Goal: Find specific page/section: Find specific page/section

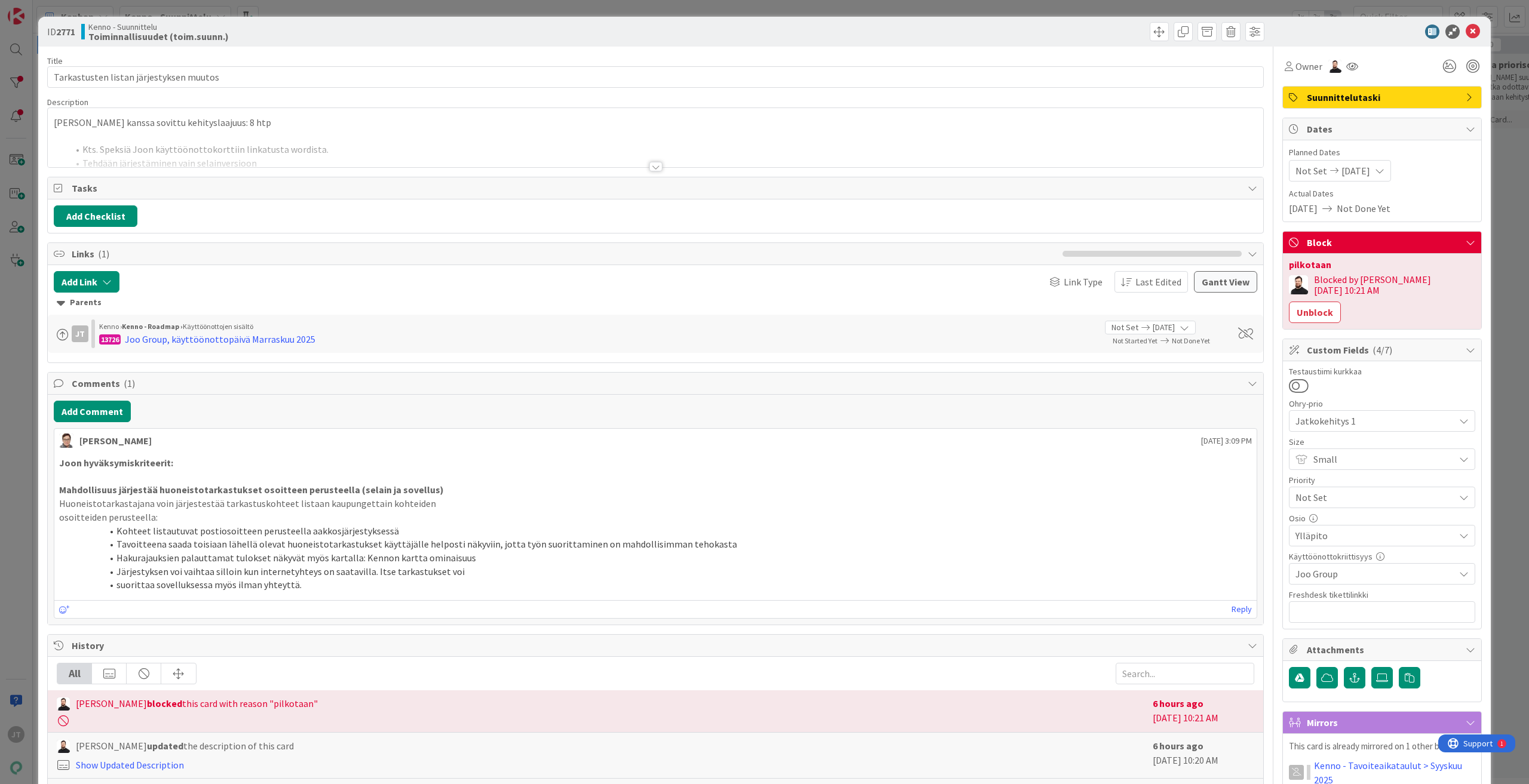
click at [652, 166] on div at bounding box center [656, 167] width 13 height 10
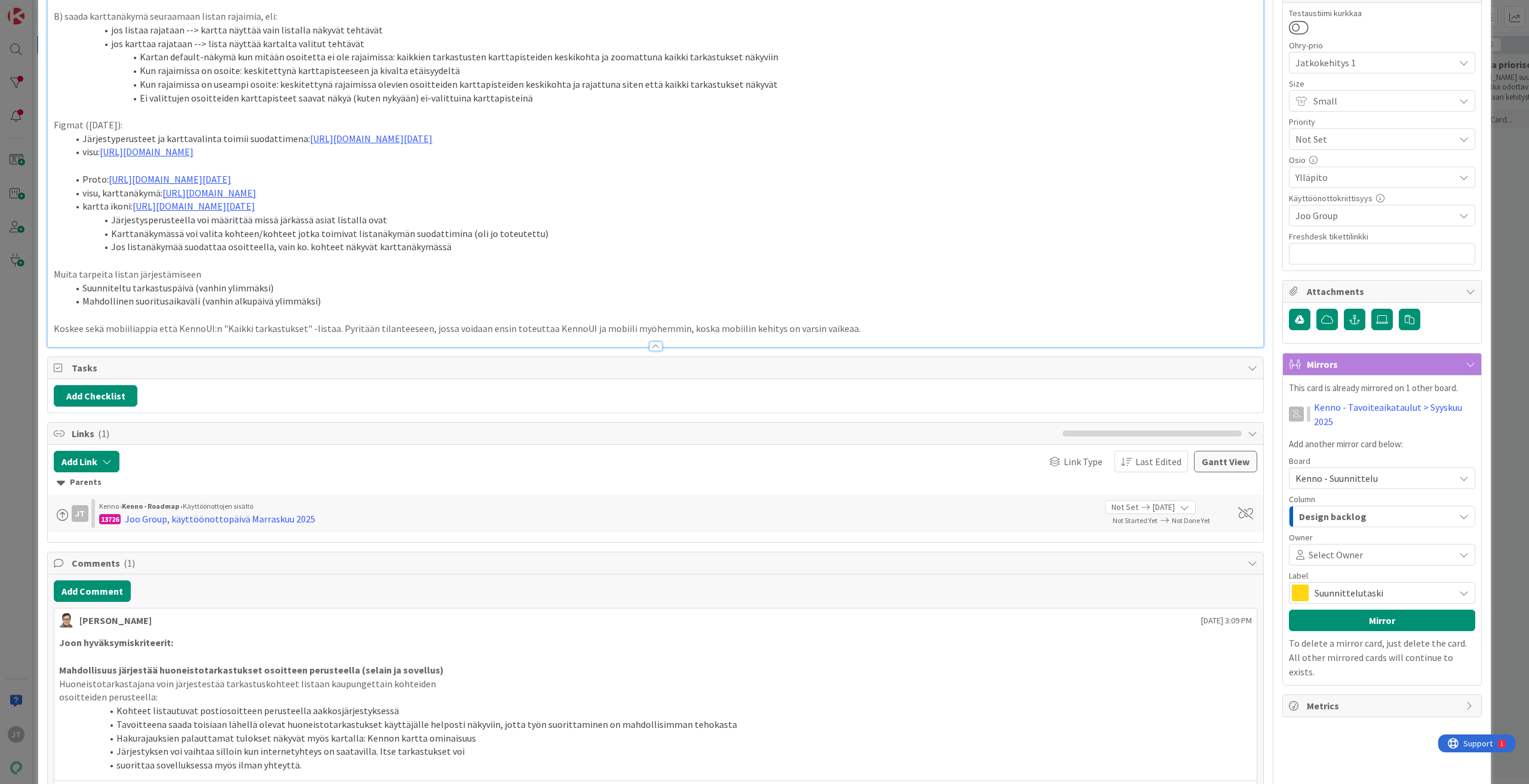
scroll to position [597, 0]
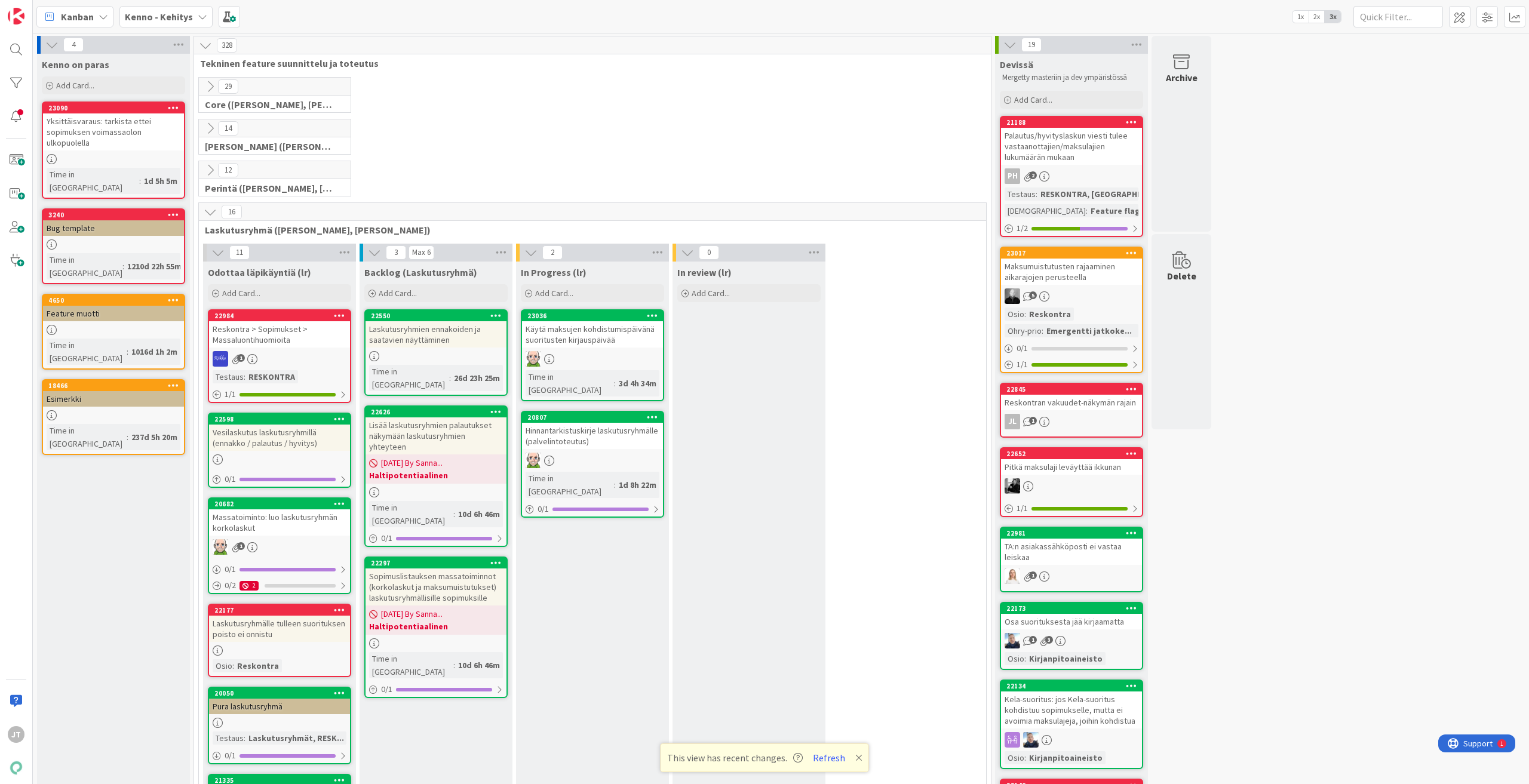
scroll to position [205, 0]
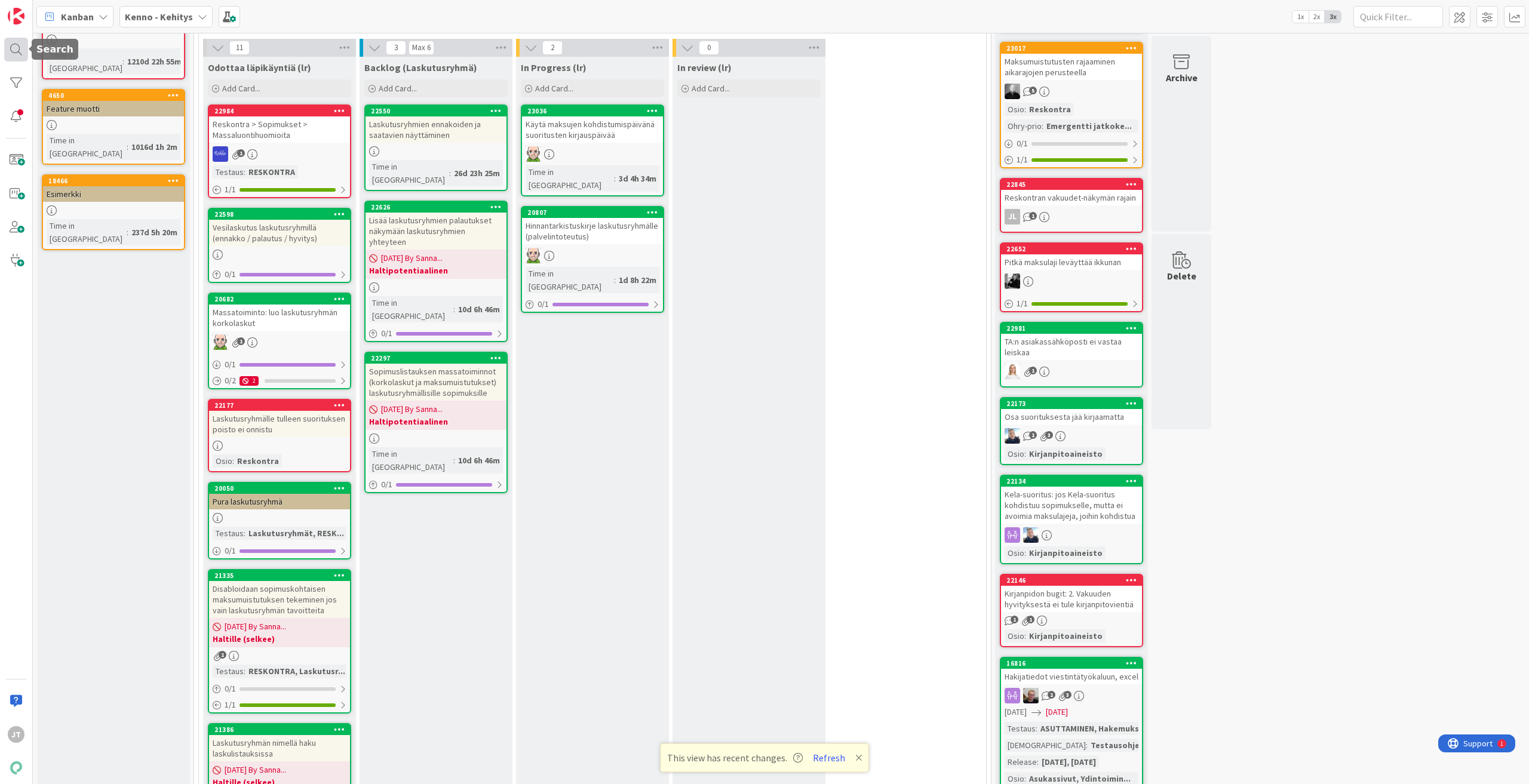
click at [15, 41] on div at bounding box center [16, 50] width 24 height 24
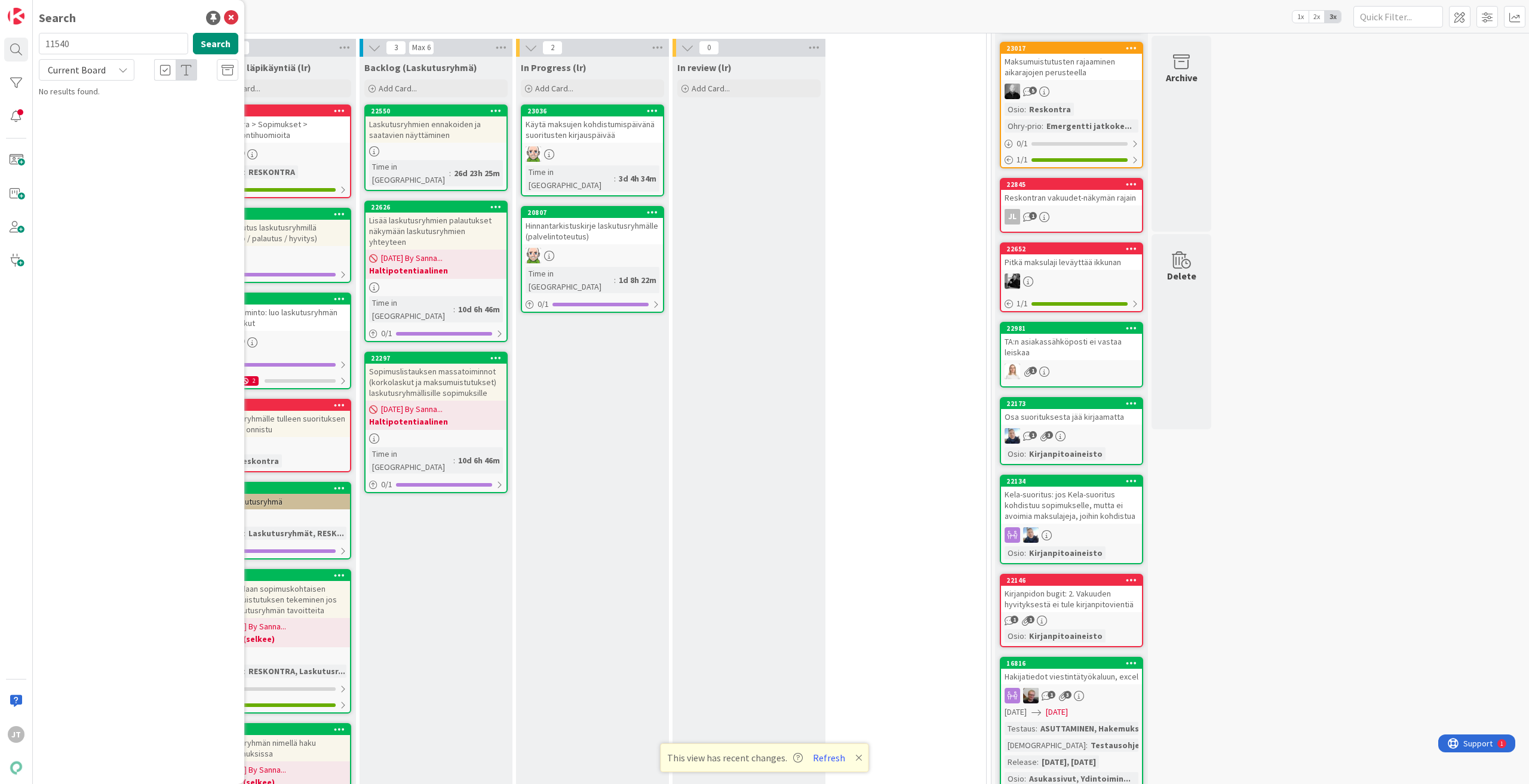
type input "11540"
click at [103, 65] on span "Current Board" at bounding box center [77, 69] width 58 height 12
click at [85, 113] on span "All Boards" at bounding box center [107, 119] width 124 height 18
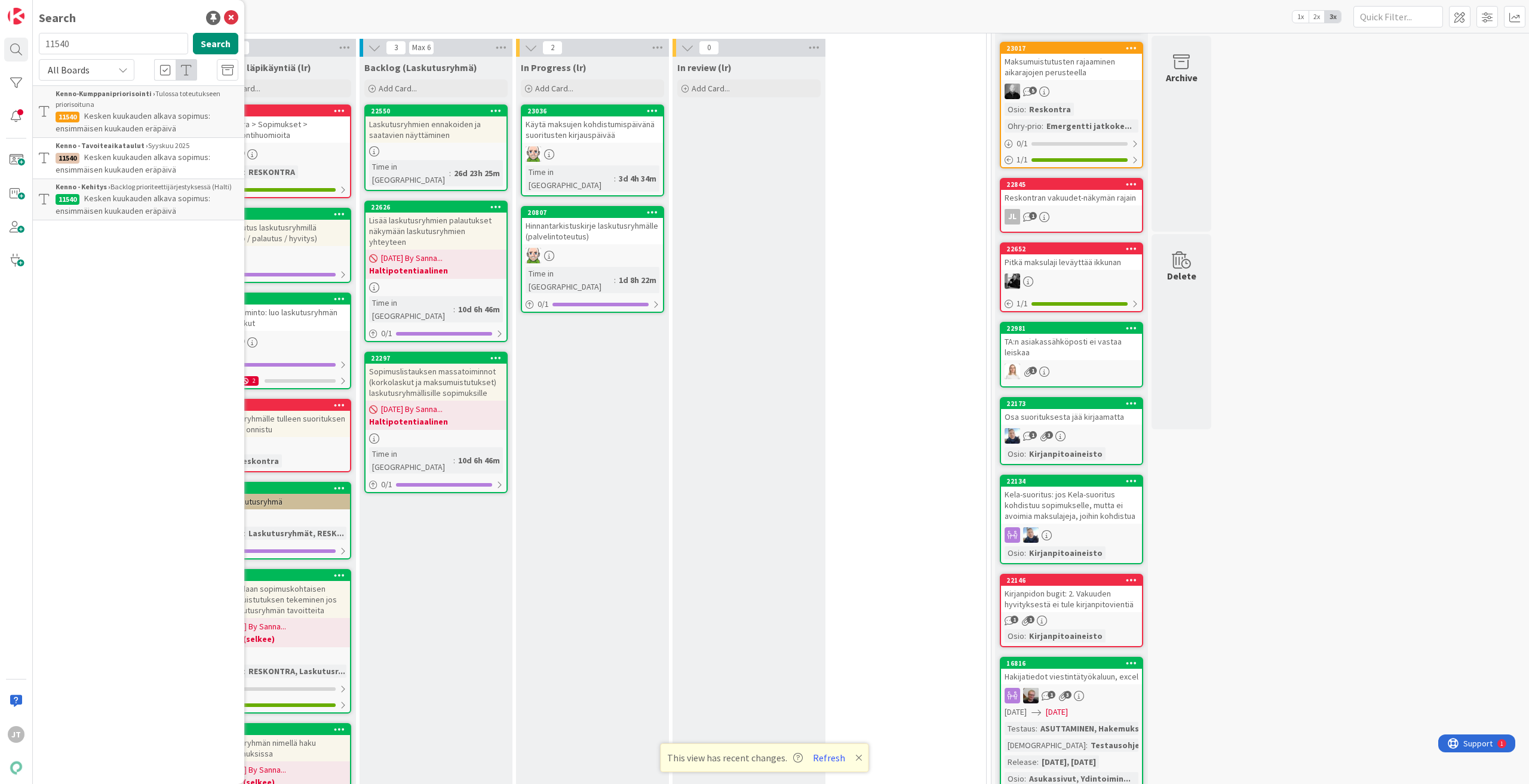
click at [174, 206] on span "Kesken kuukauden alkava sopimus: ensimmäisen kuukauden eräpäivä" at bounding box center [133, 204] width 154 height 23
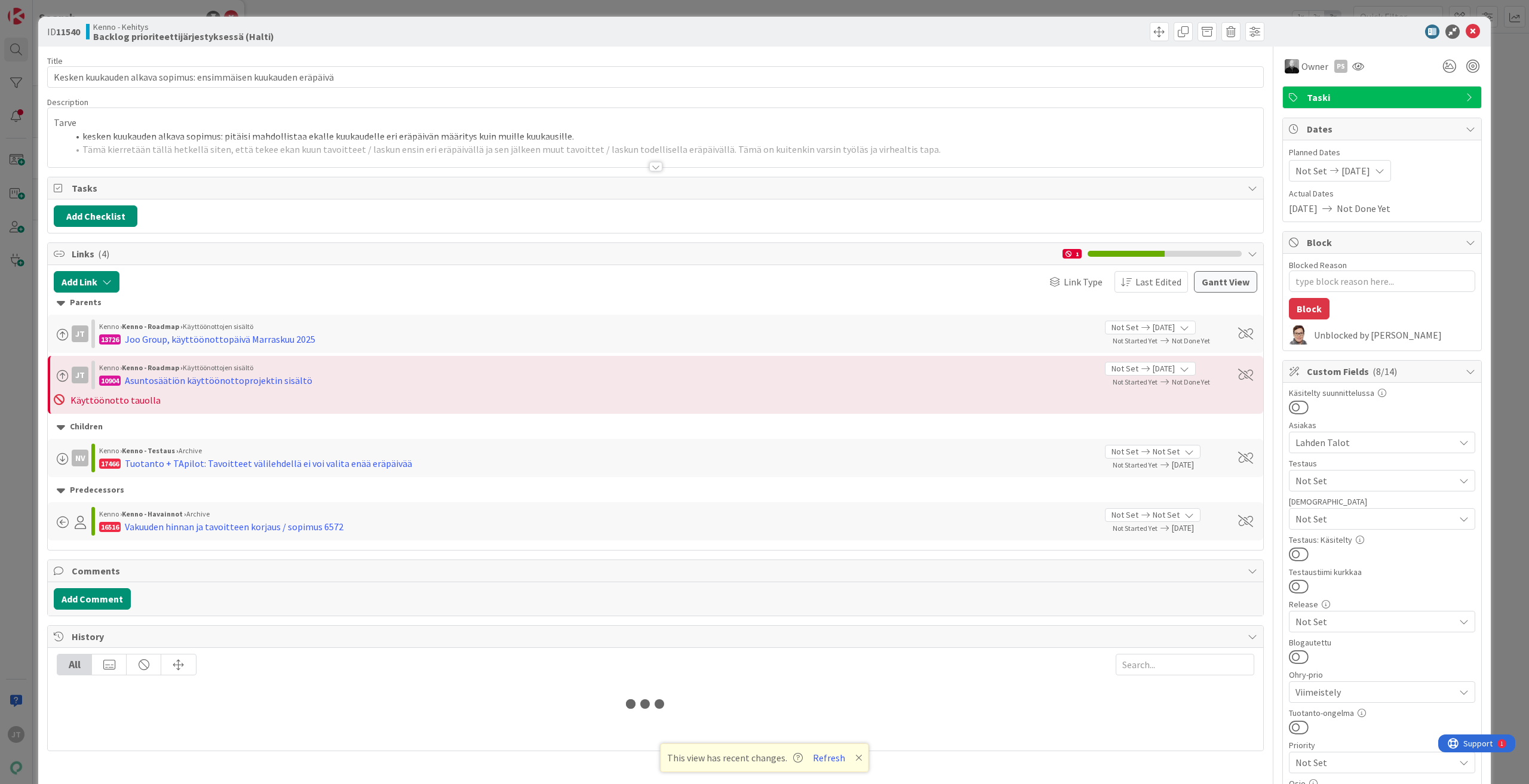
type textarea "x"
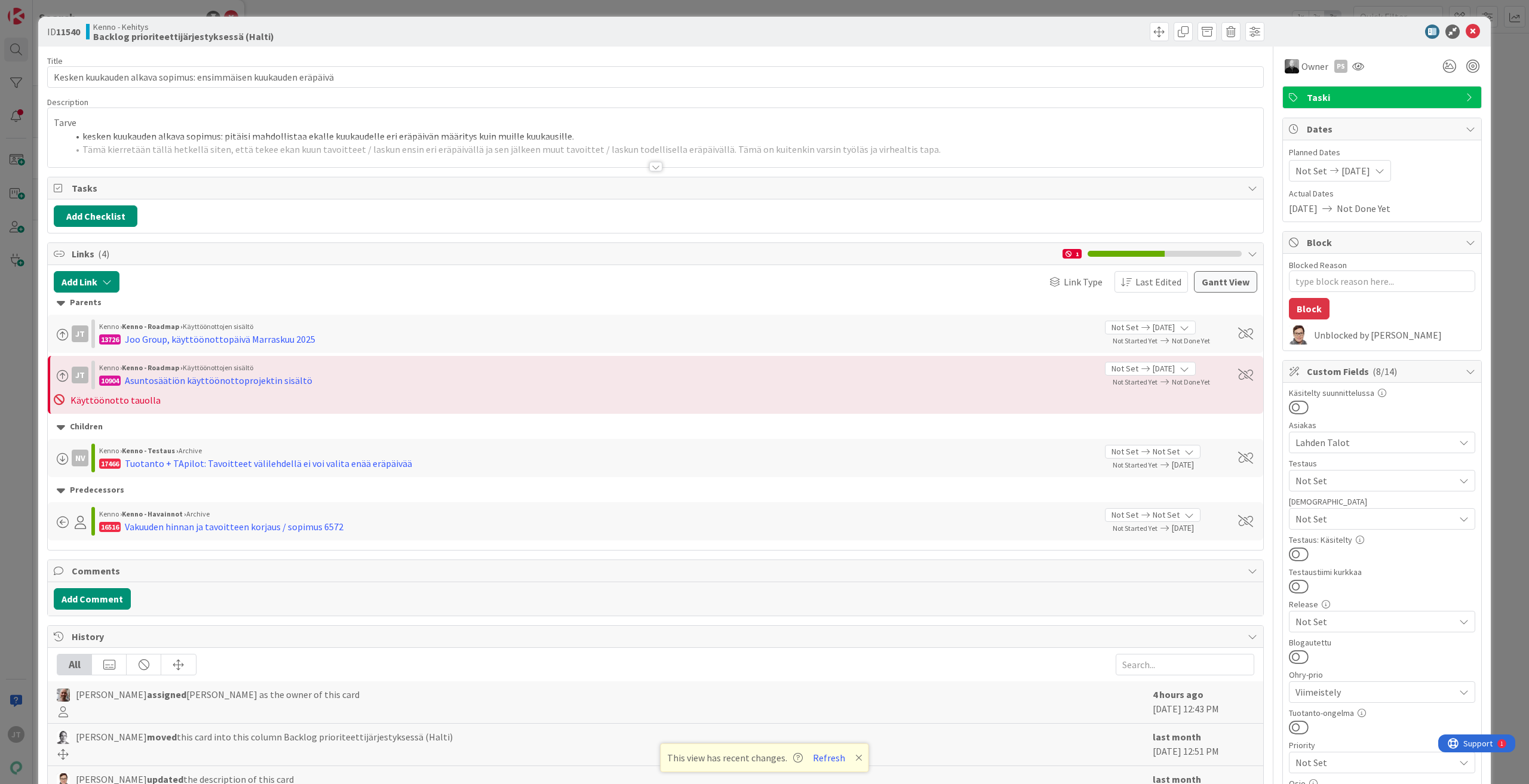
click at [651, 166] on div at bounding box center [656, 167] width 13 height 10
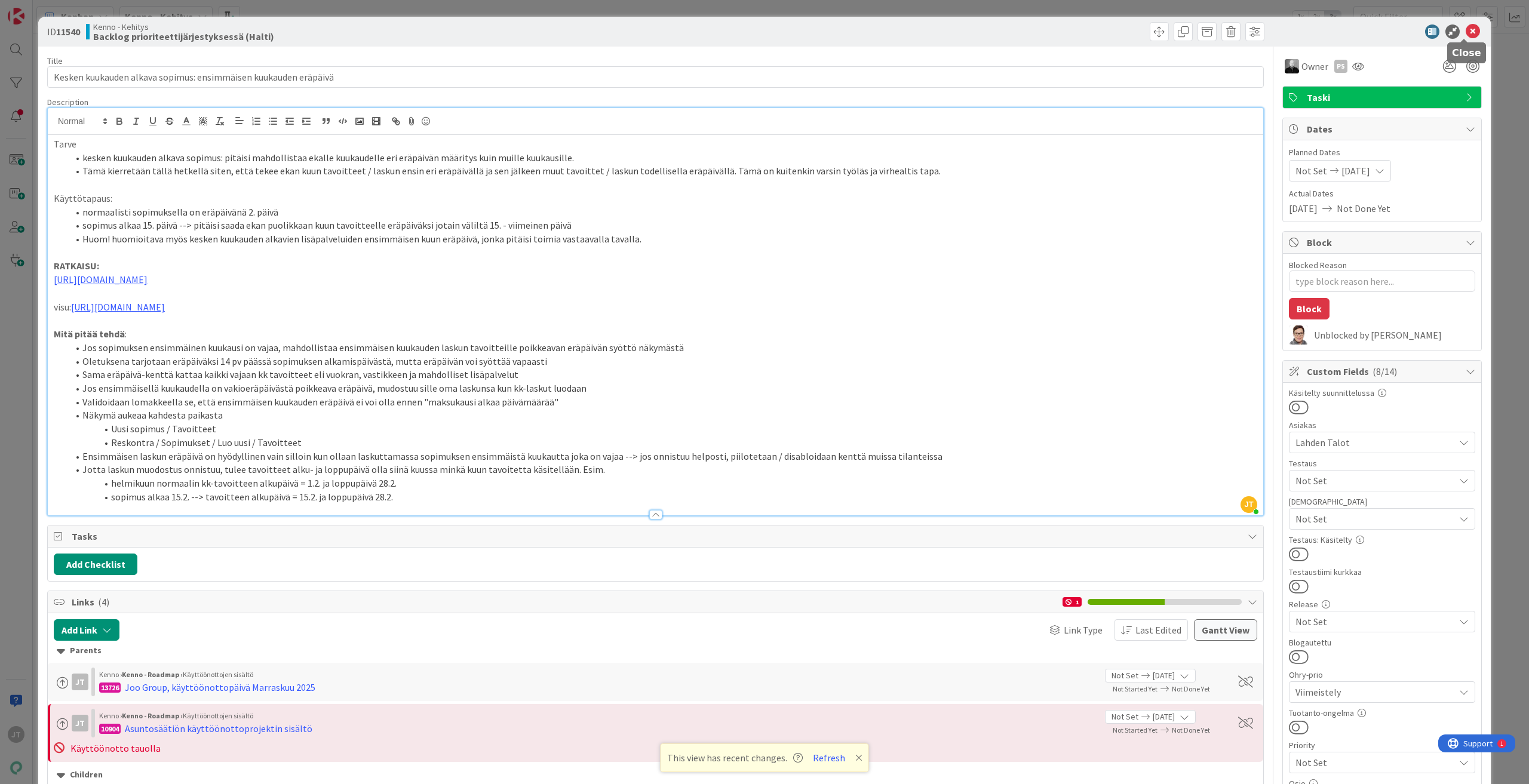
click at [1466, 34] on icon at bounding box center [1473, 32] width 14 height 14
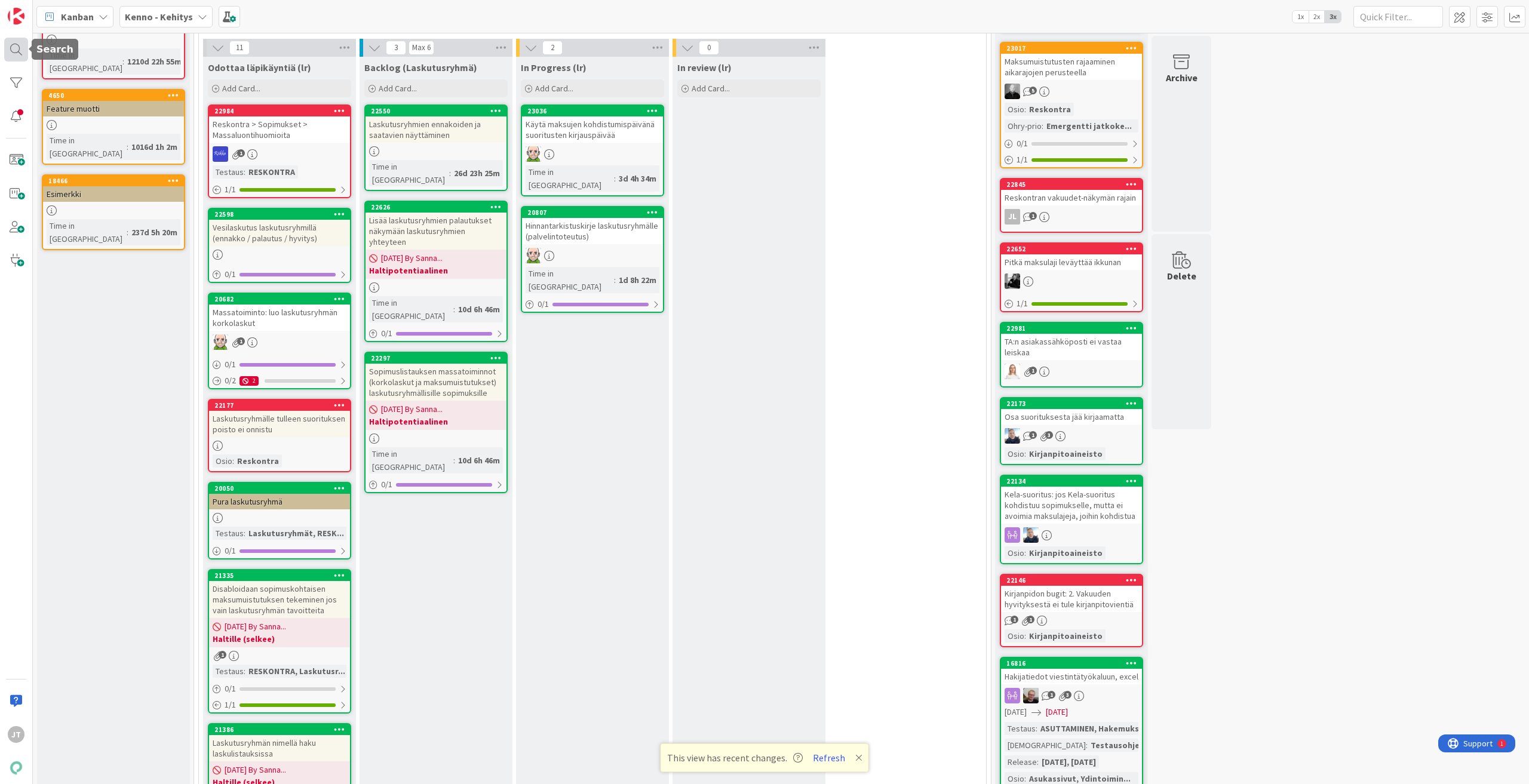
click at [17, 49] on div at bounding box center [16, 50] width 24 height 24
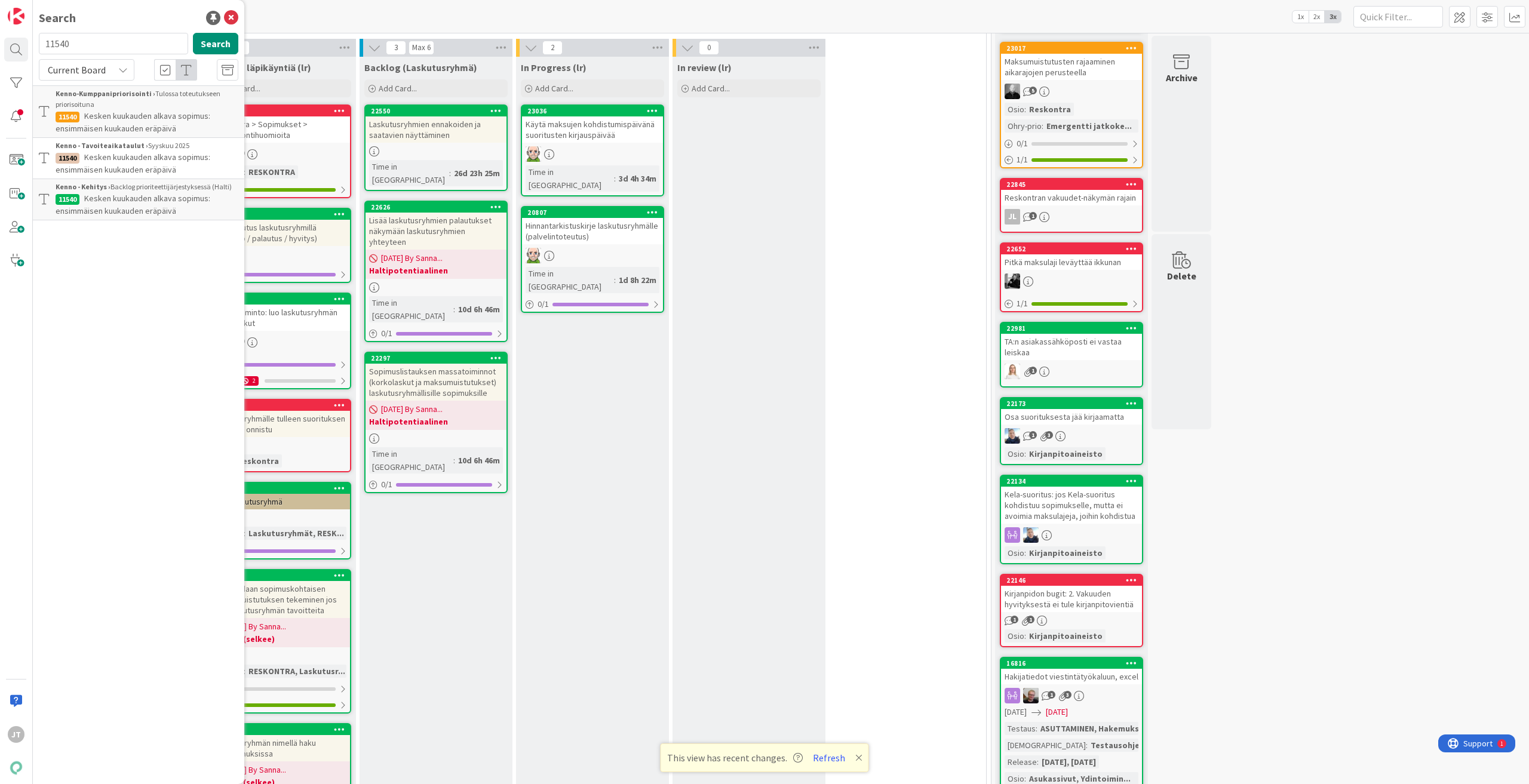
click at [78, 48] on input "11540" at bounding box center [113, 44] width 150 height 22
type input "21541"
click at [210, 45] on button "Search" at bounding box center [216, 44] width 46 height 22
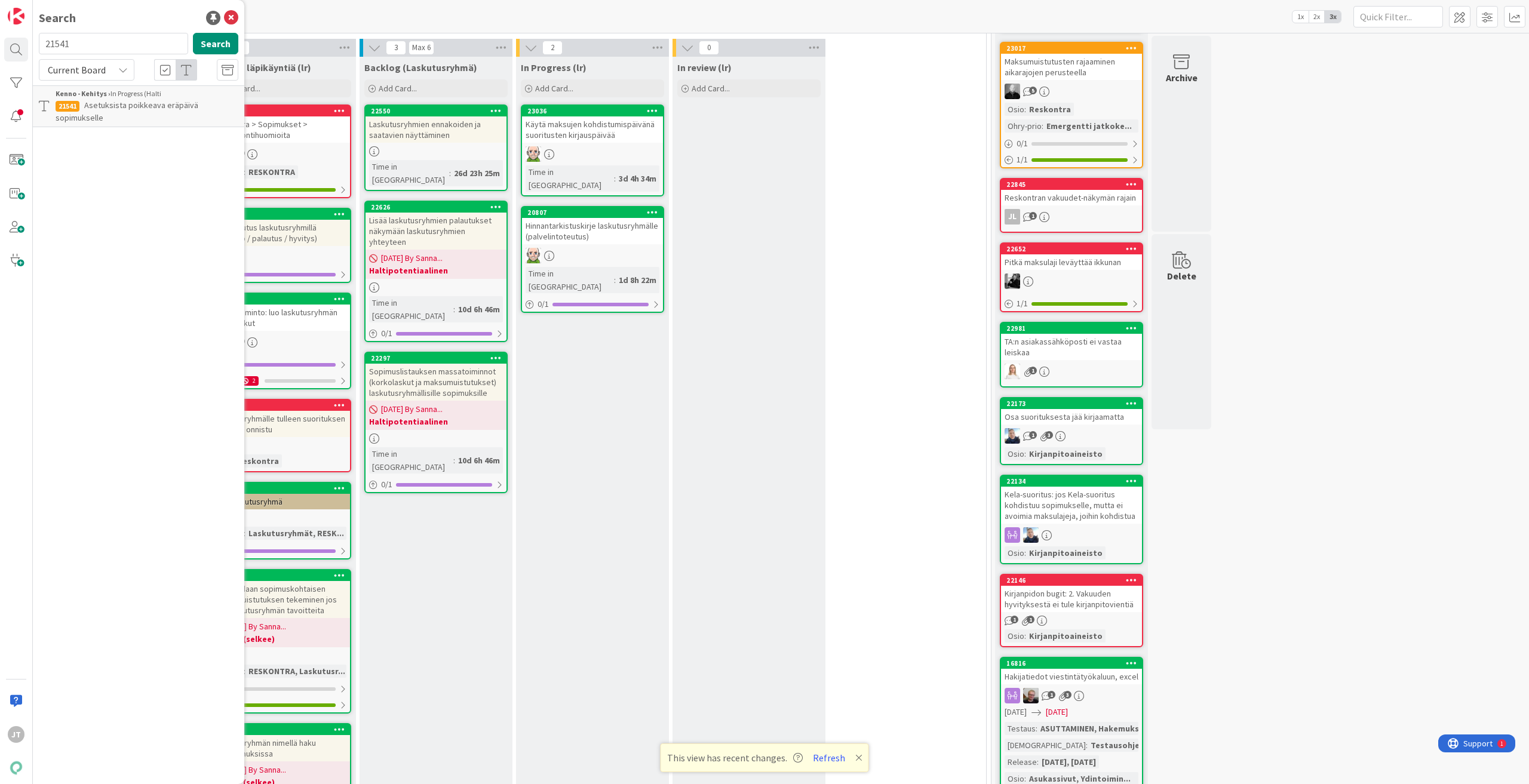
click at [147, 107] on span "Asetuksista poikkeava eräpäivä sopimukselle" at bounding box center [126, 111] width 143 height 23
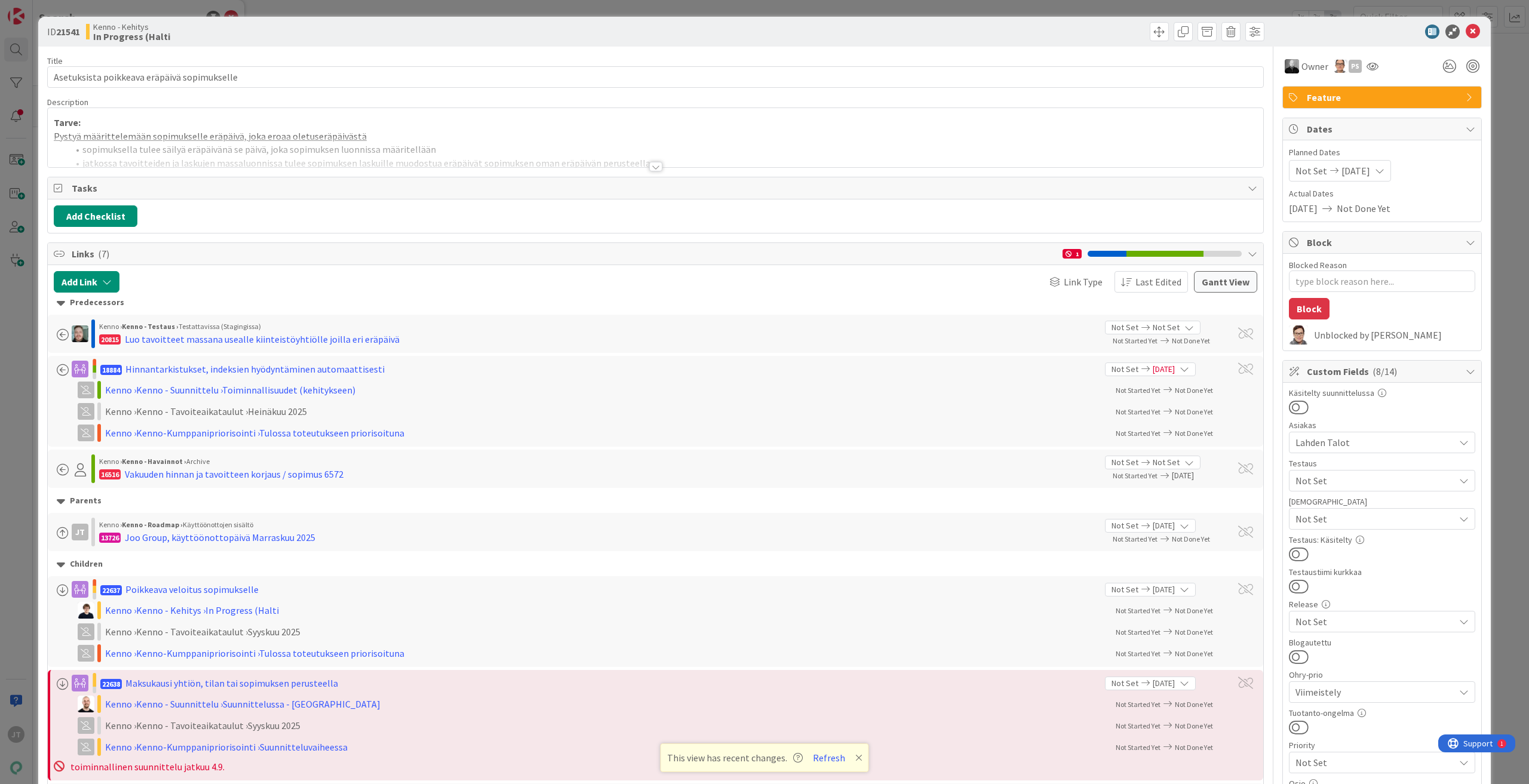
click at [649, 168] on div at bounding box center [656, 167] width 13 height 10
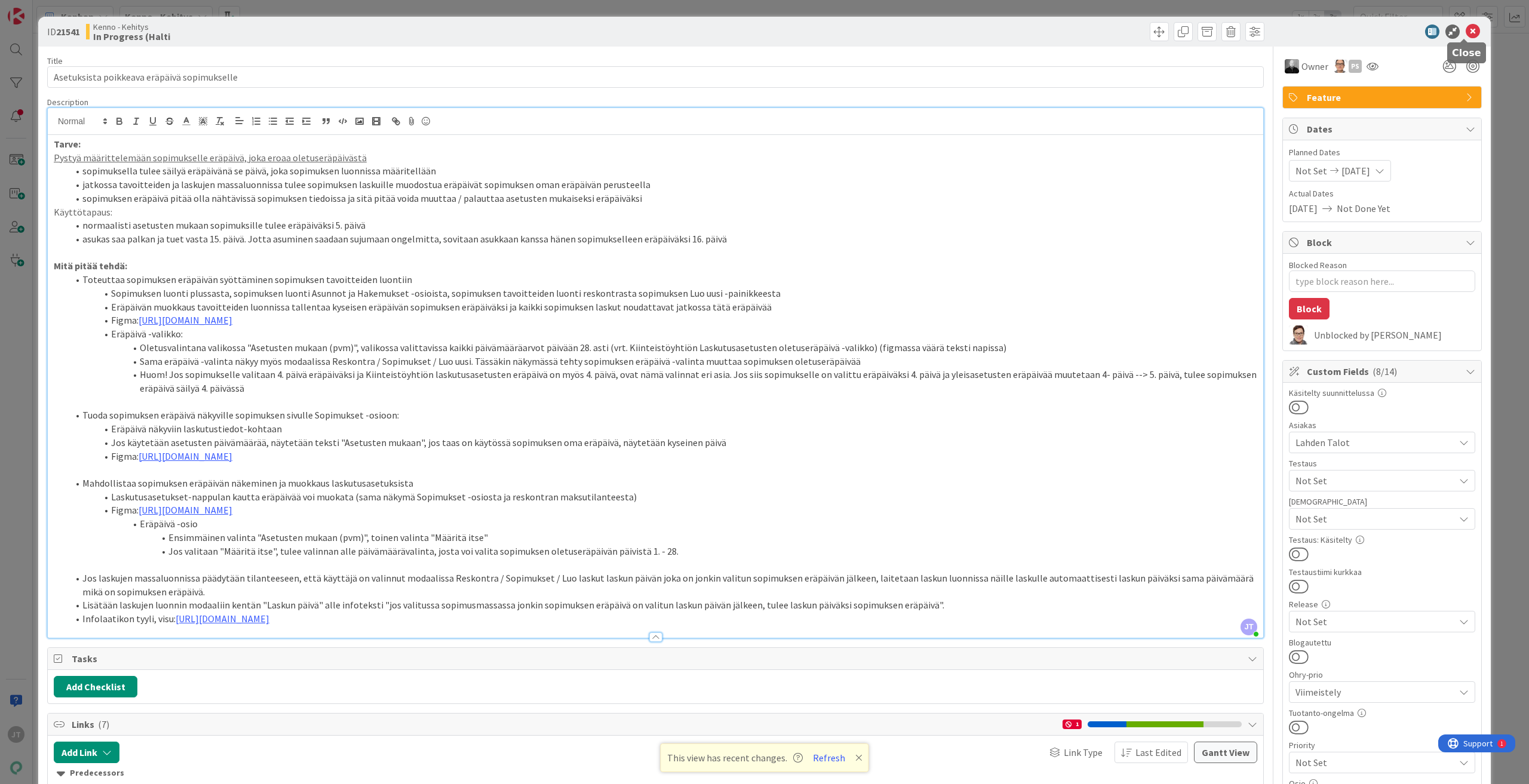
click at [1466, 30] on icon at bounding box center [1473, 32] width 14 height 14
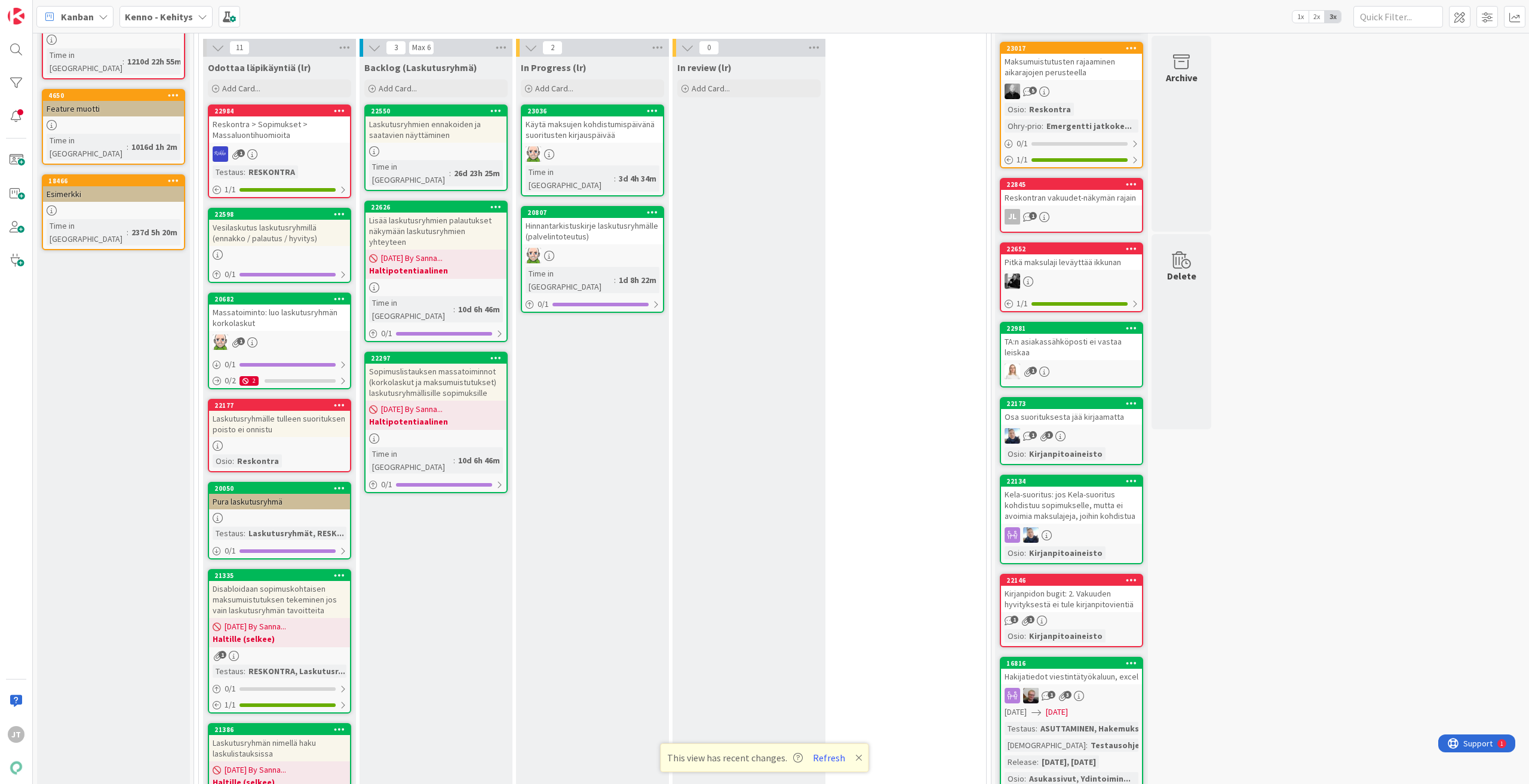
click at [148, 22] on b "Kenno - Kehitys" at bounding box center [159, 16] width 68 height 12
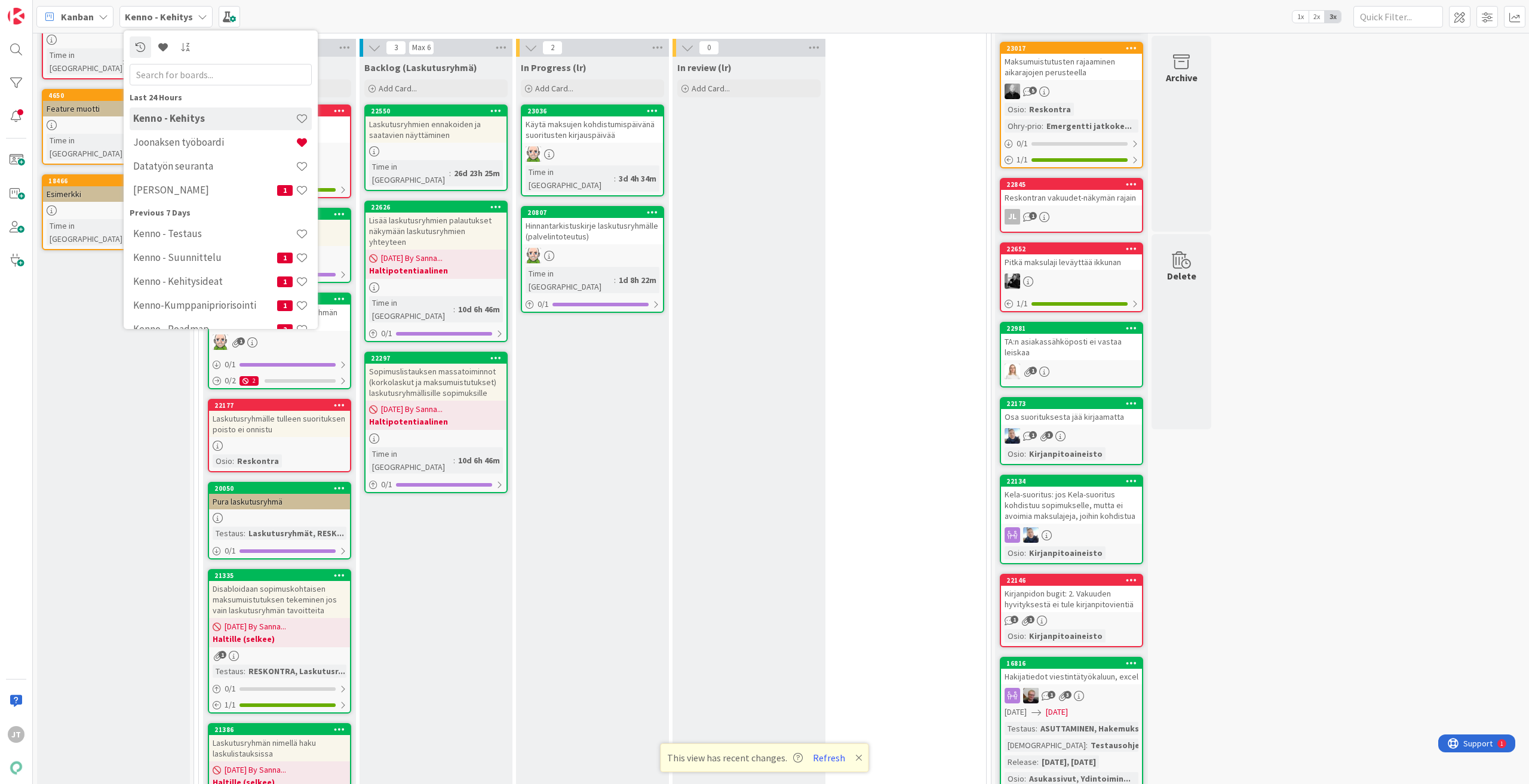
scroll to position [179, 0]
click at [205, 131] on h4 "Kenno-Kumppanipriorisointi" at bounding box center [205, 126] width 144 height 12
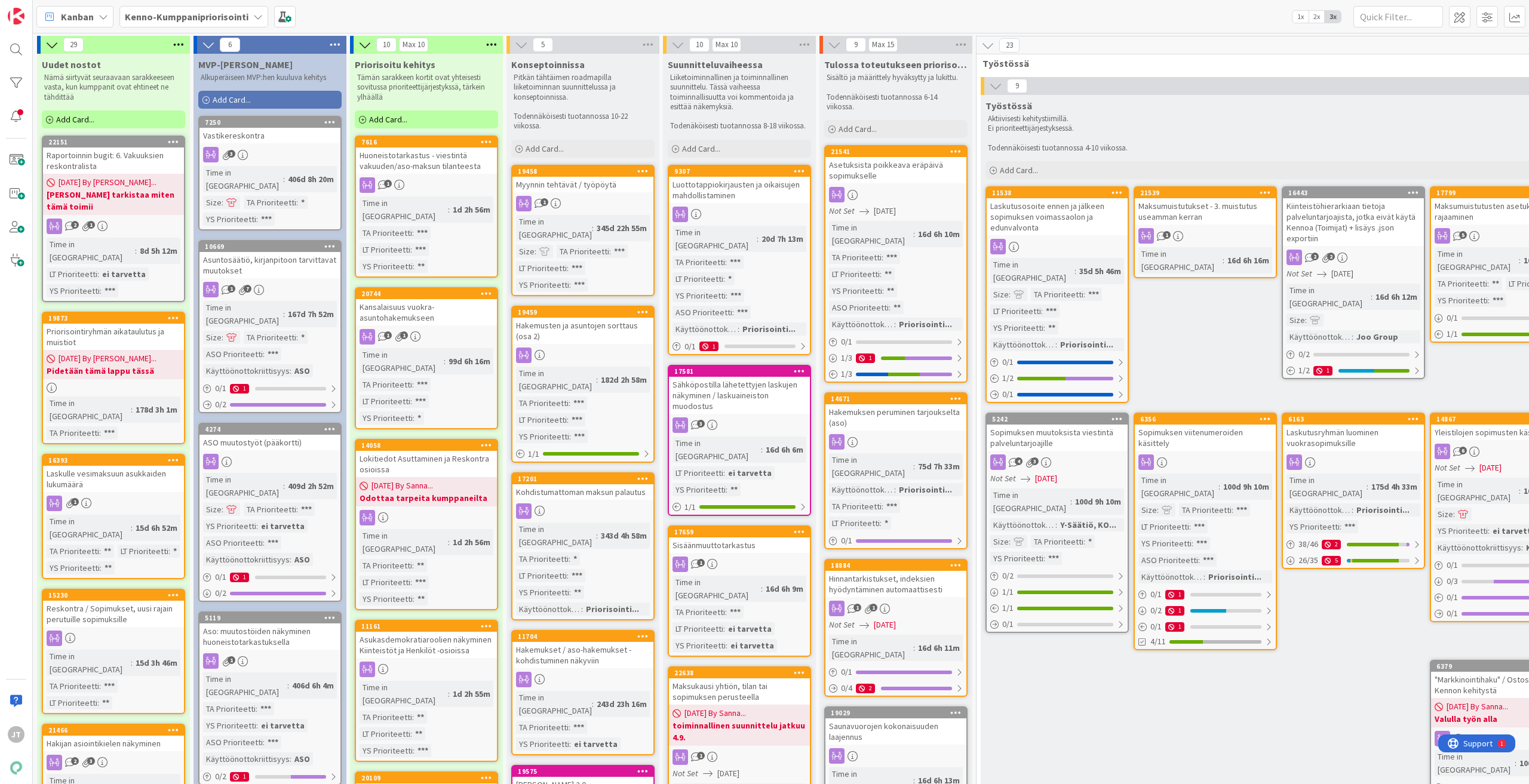
click at [591, 182] on div "Myynnin tehtävät / työpöytä" at bounding box center [583, 185] width 141 height 15
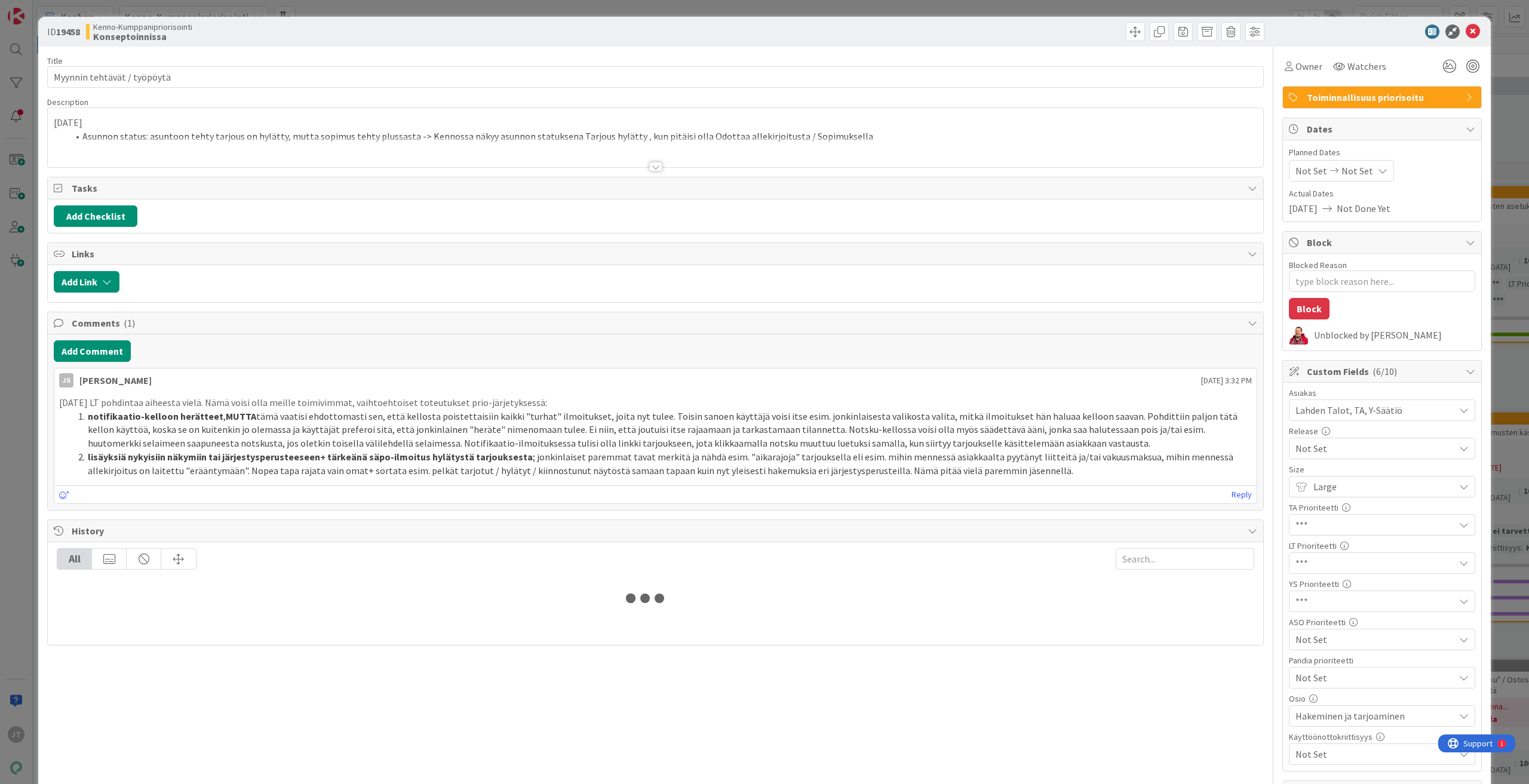
type textarea "x"
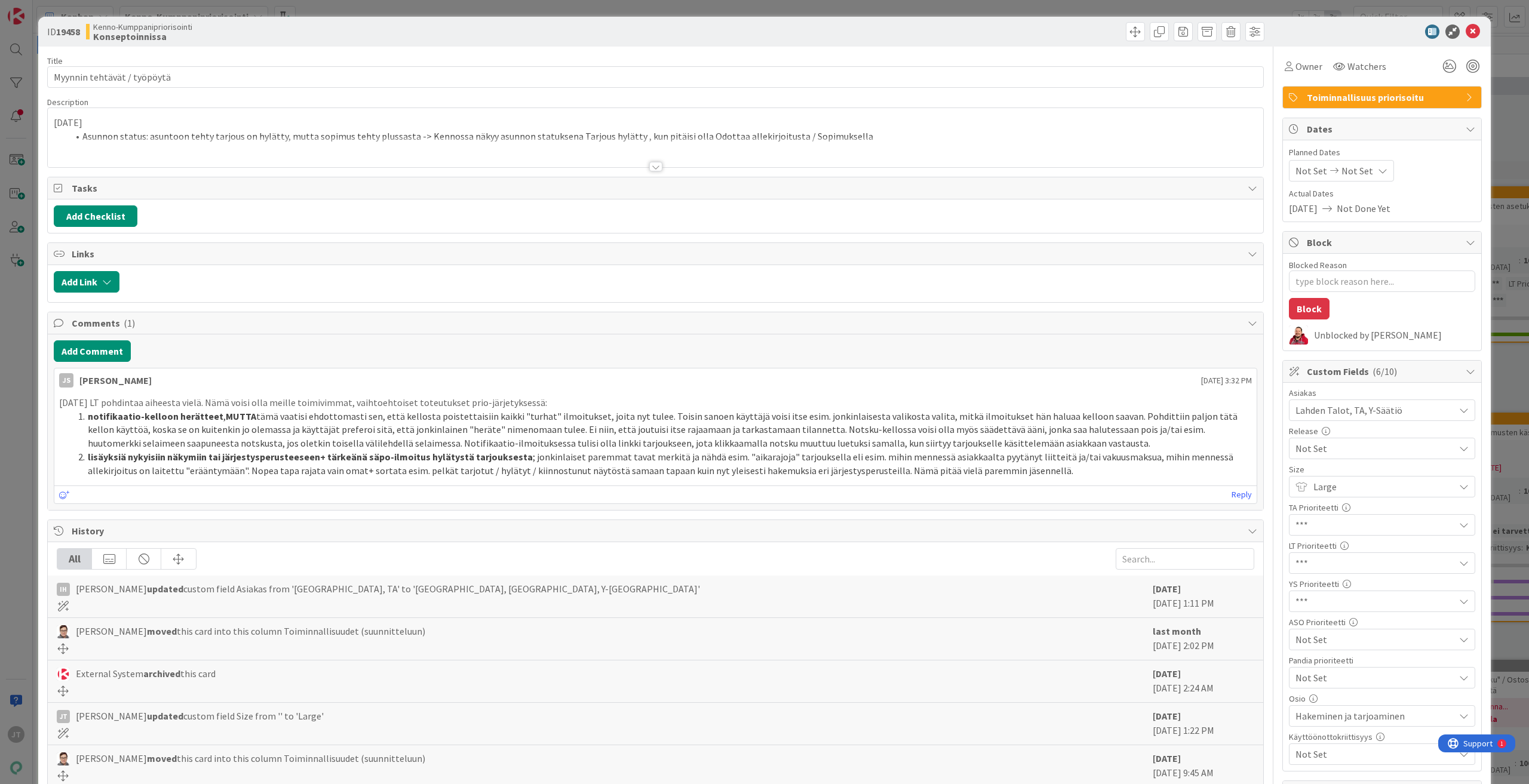
click at [649, 168] on div at bounding box center [656, 167] width 13 height 10
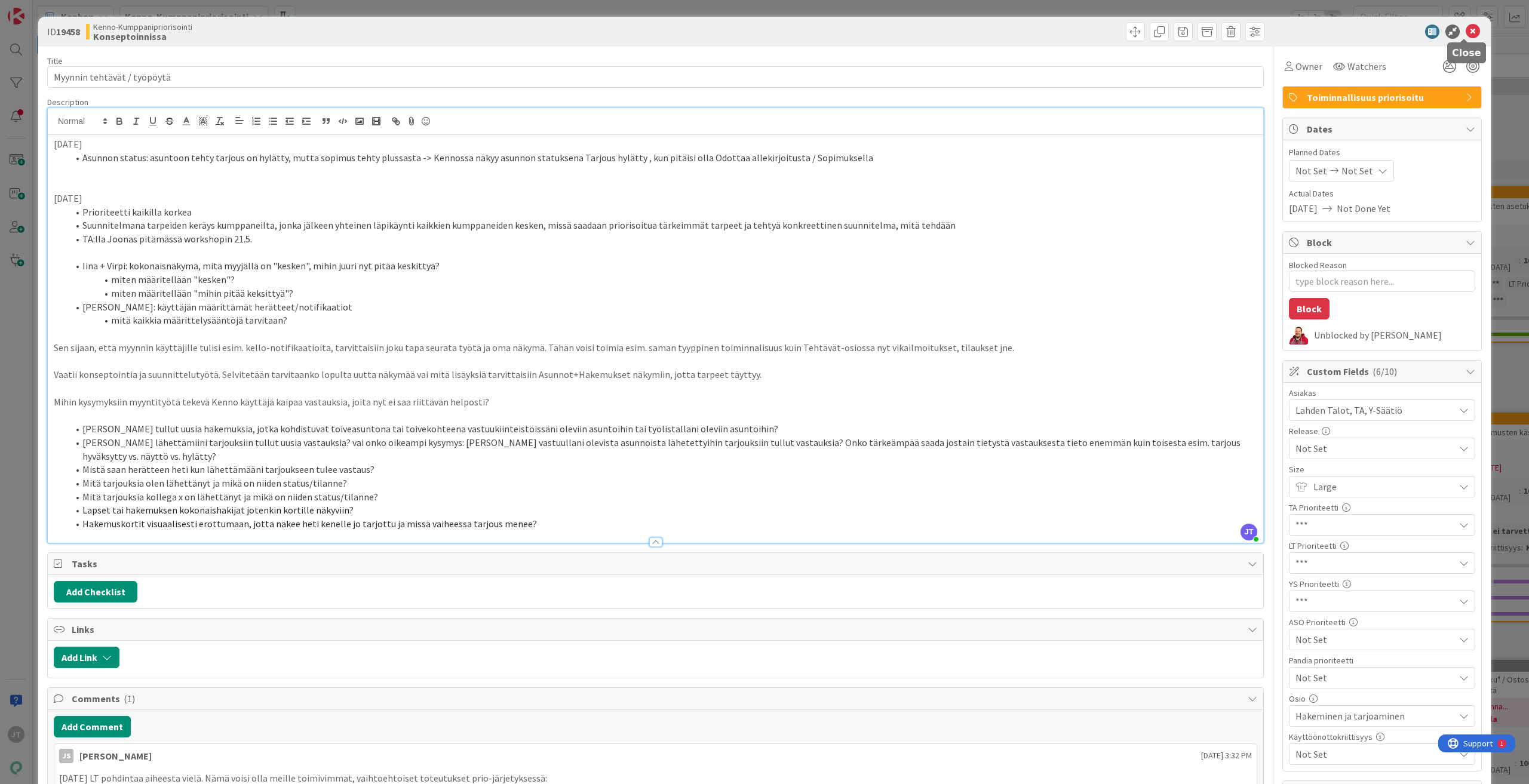
click at [1466, 34] on icon at bounding box center [1473, 32] width 14 height 14
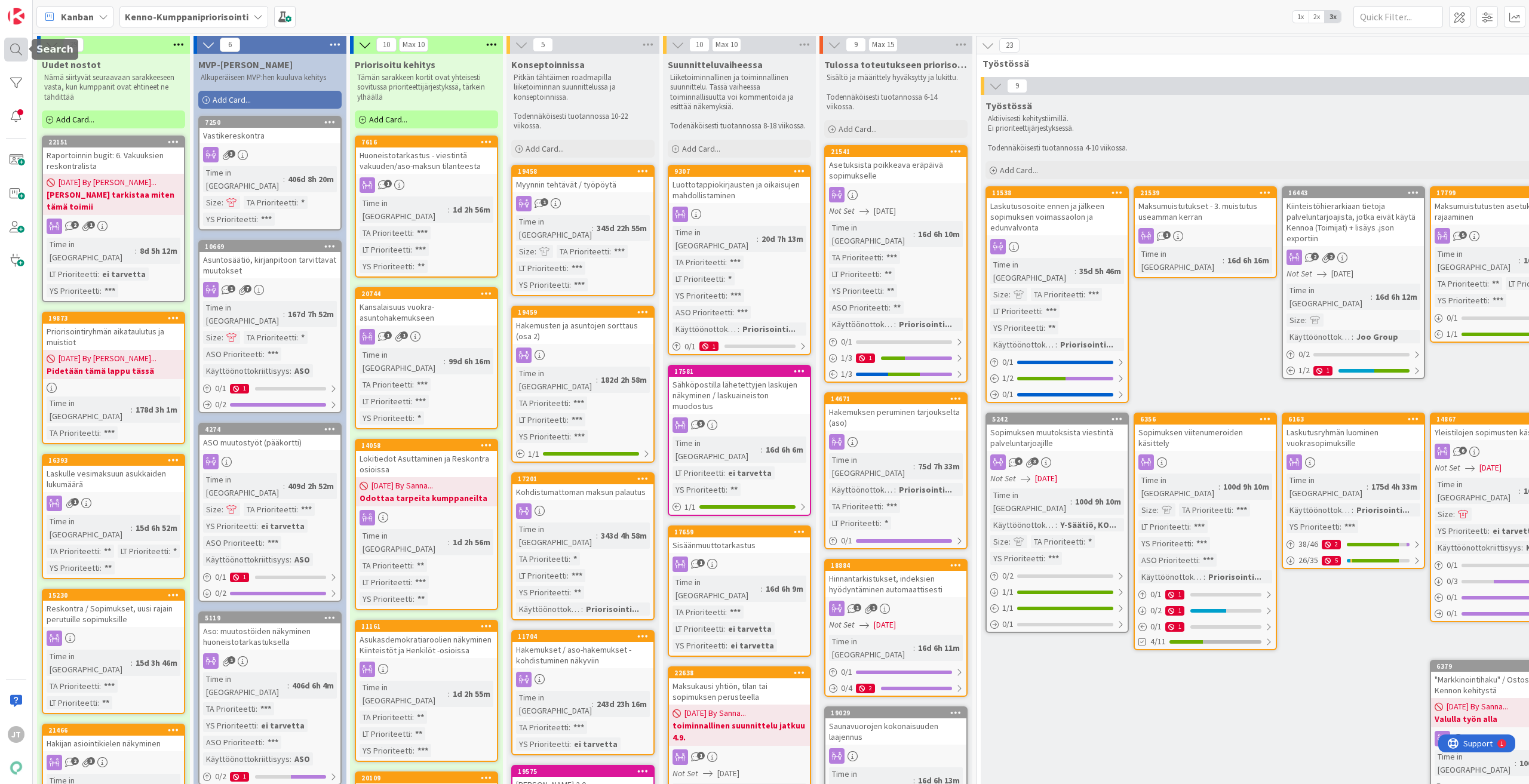
click at [17, 49] on div at bounding box center [16, 50] width 24 height 24
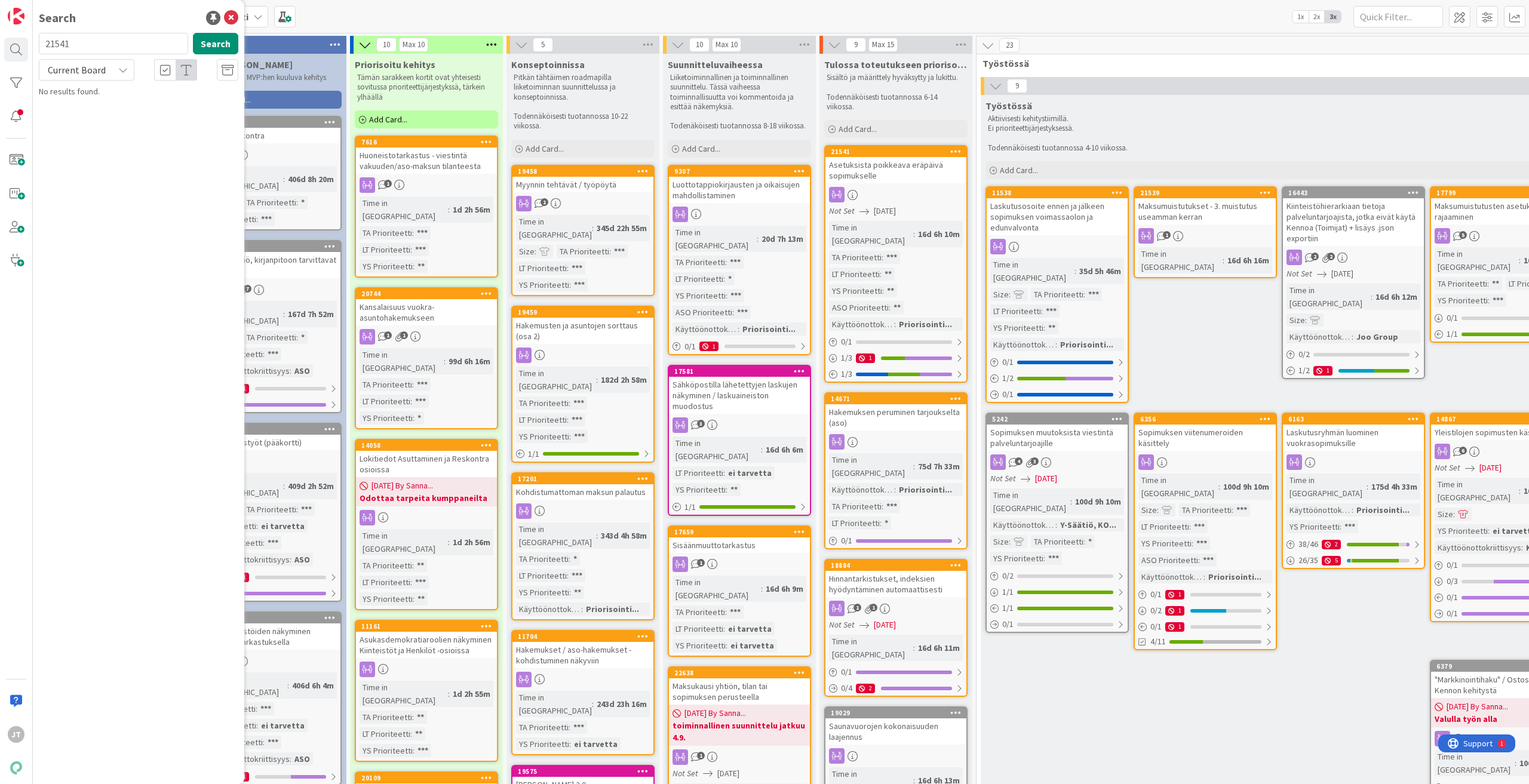
click at [123, 69] on icon at bounding box center [123, 70] width 10 height 10
click at [108, 118] on span "All Boards" at bounding box center [107, 119] width 124 height 18
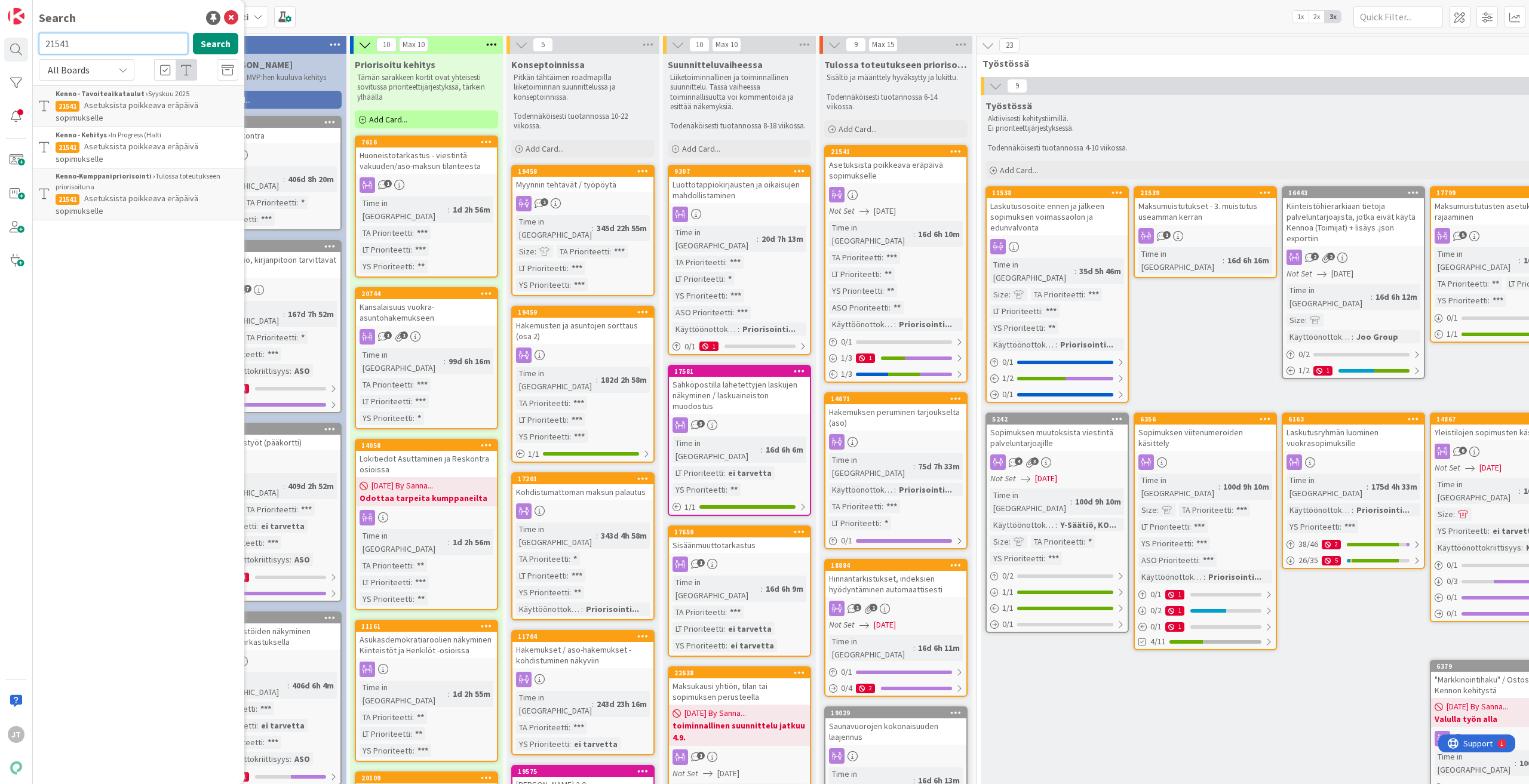
click at [93, 46] on input "21541" at bounding box center [113, 44] width 150 height 22
type input "docue"
click at [222, 41] on button "Search" at bounding box center [216, 44] width 46 height 22
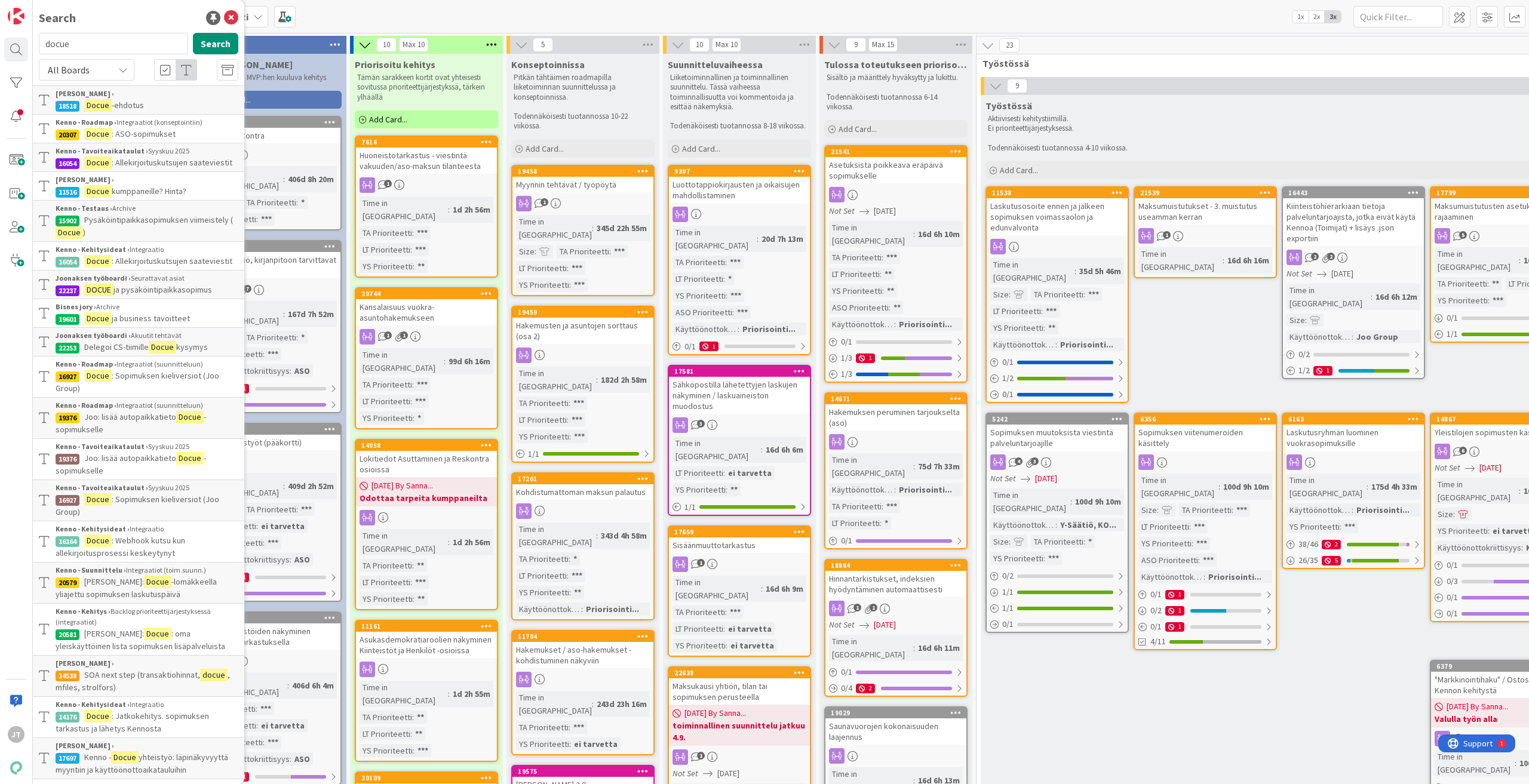
click at [136, 131] on span ": ASO-sopimukset" at bounding box center [143, 133] width 64 height 11
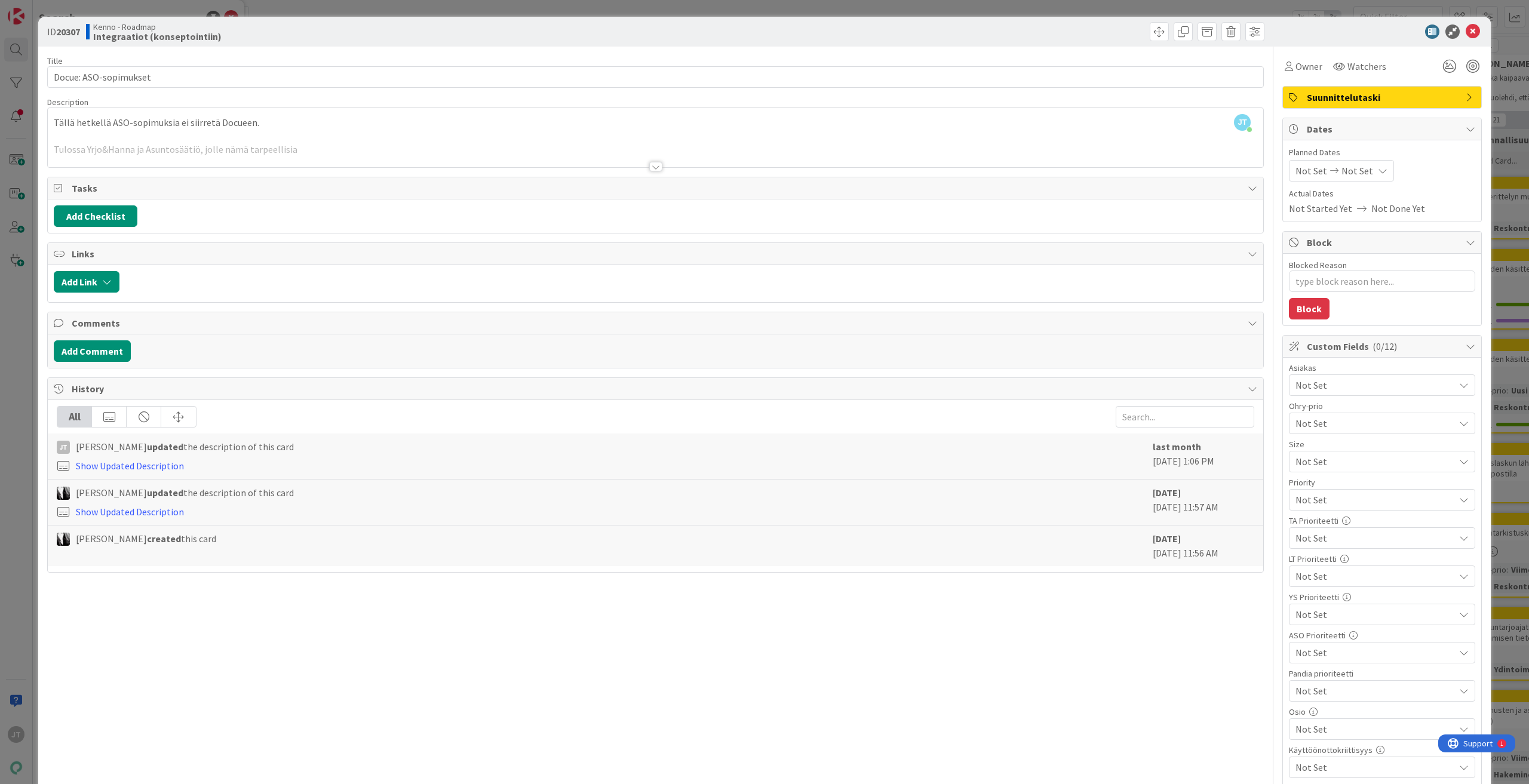
click at [651, 168] on div at bounding box center [656, 167] width 13 height 10
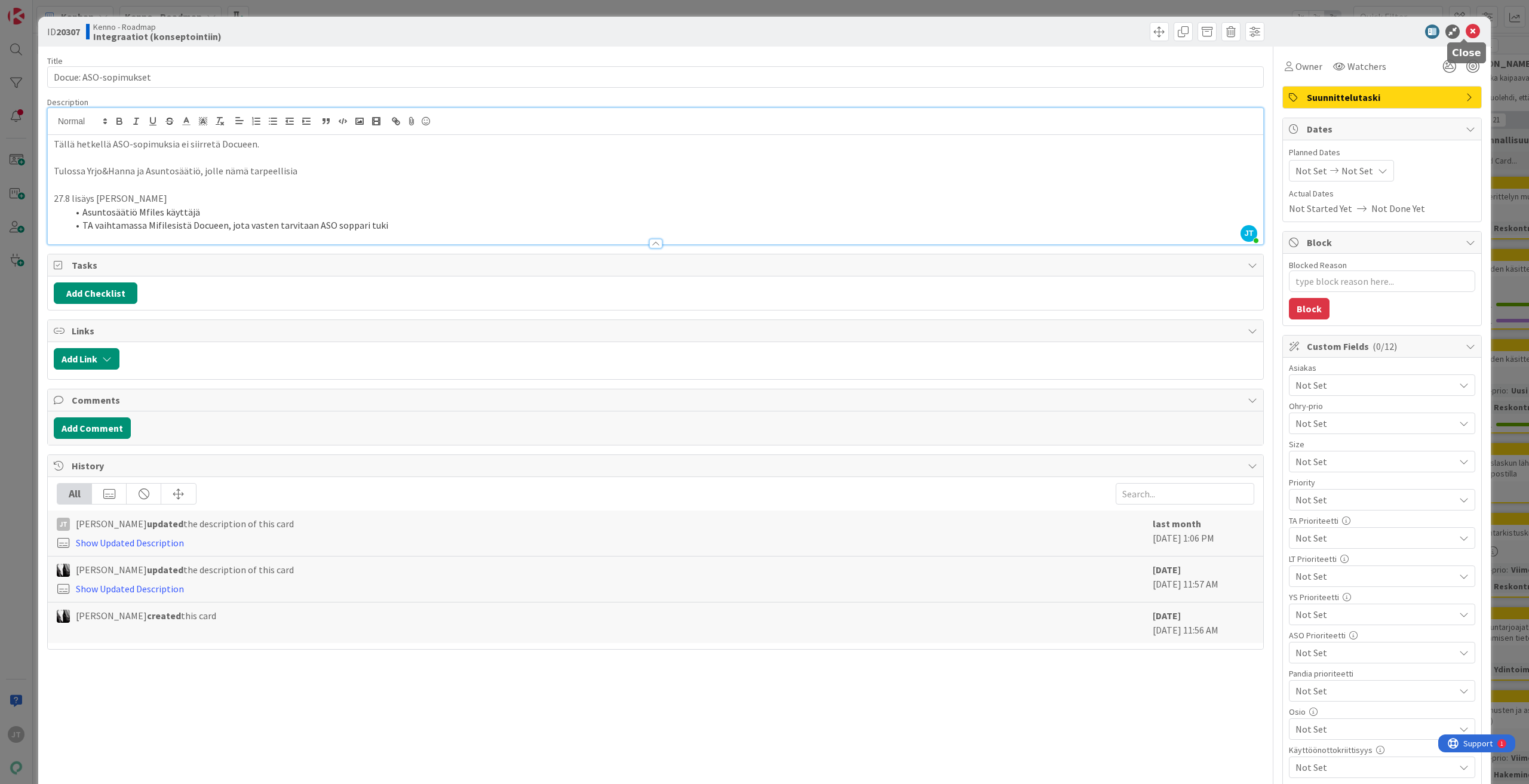
click at [1466, 29] on icon at bounding box center [1473, 32] width 14 height 14
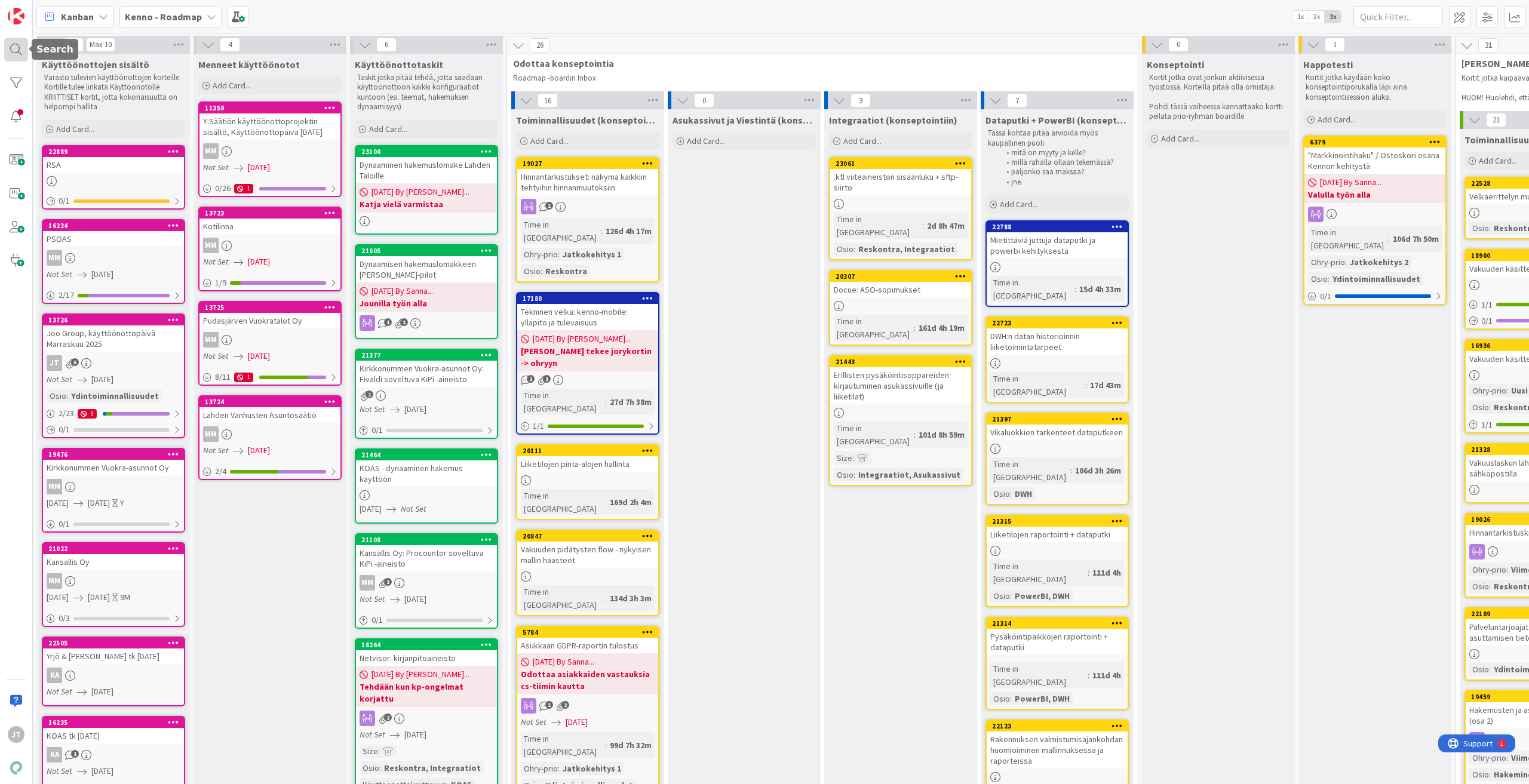
click at [10, 46] on div at bounding box center [16, 50] width 24 height 24
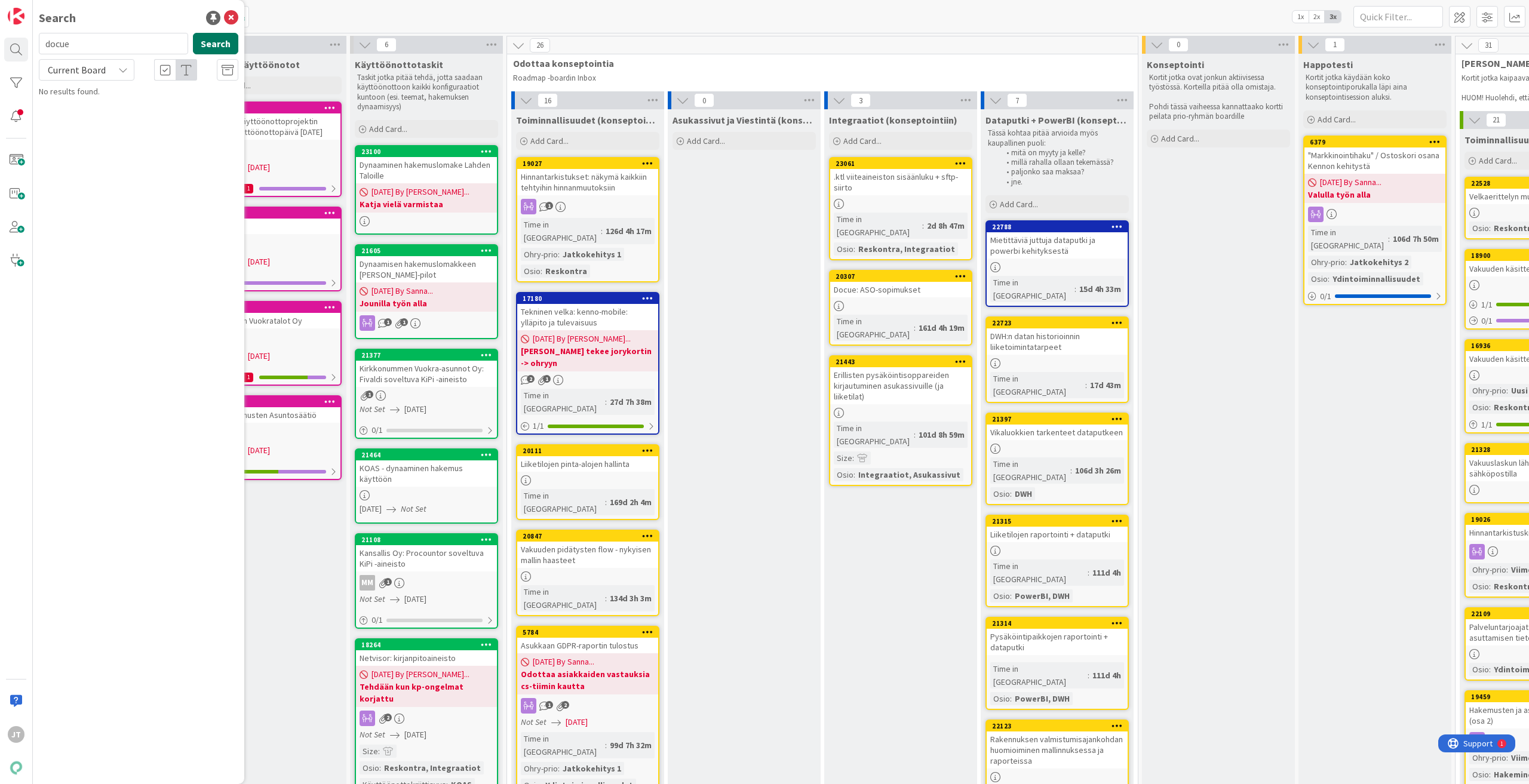
click at [197, 43] on button "Search" at bounding box center [216, 44] width 46 height 22
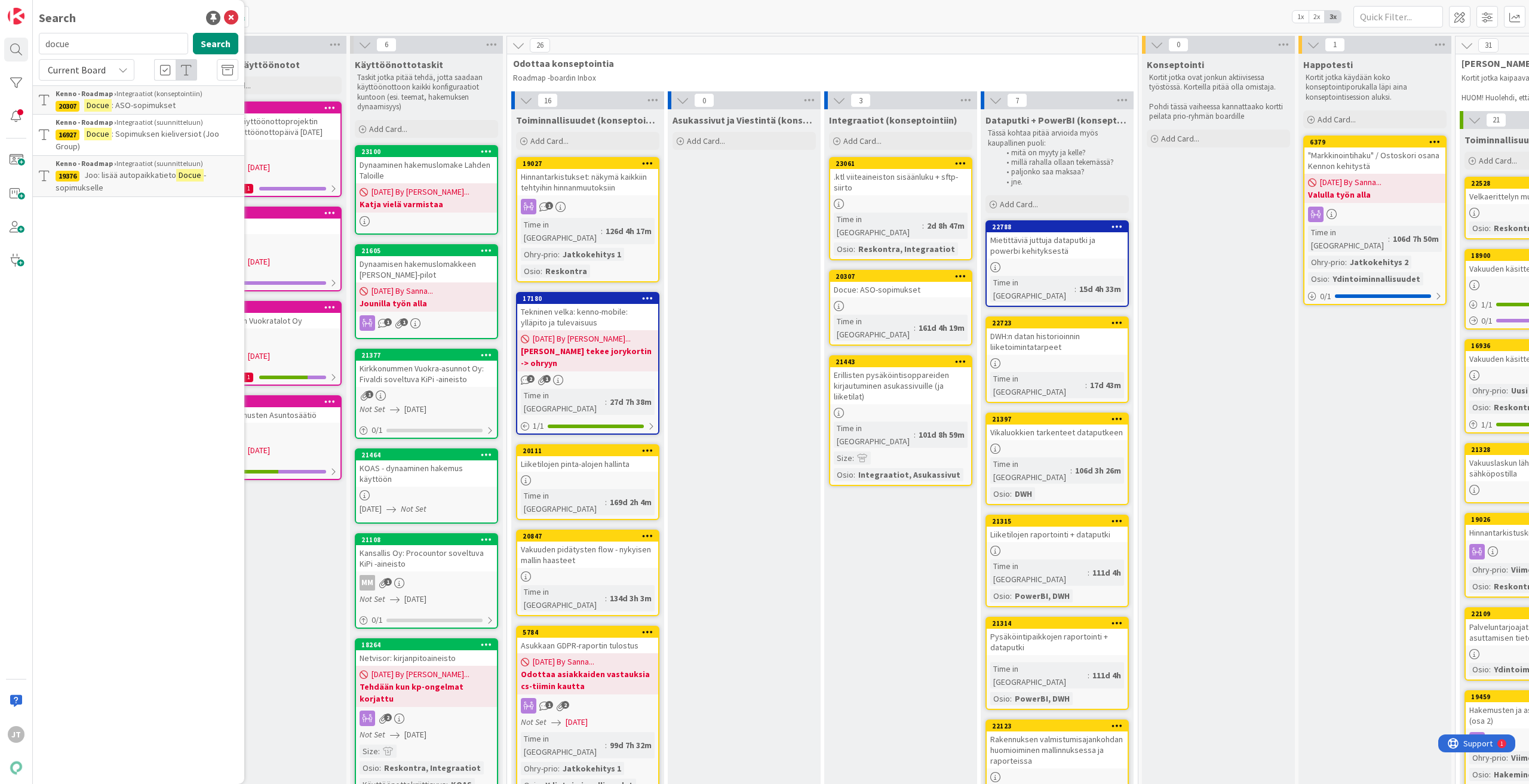
click at [89, 70] on span "Current Board" at bounding box center [77, 69] width 58 height 12
click at [88, 114] on span "All Boards" at bounding box center [107, 119] width 124 height 18
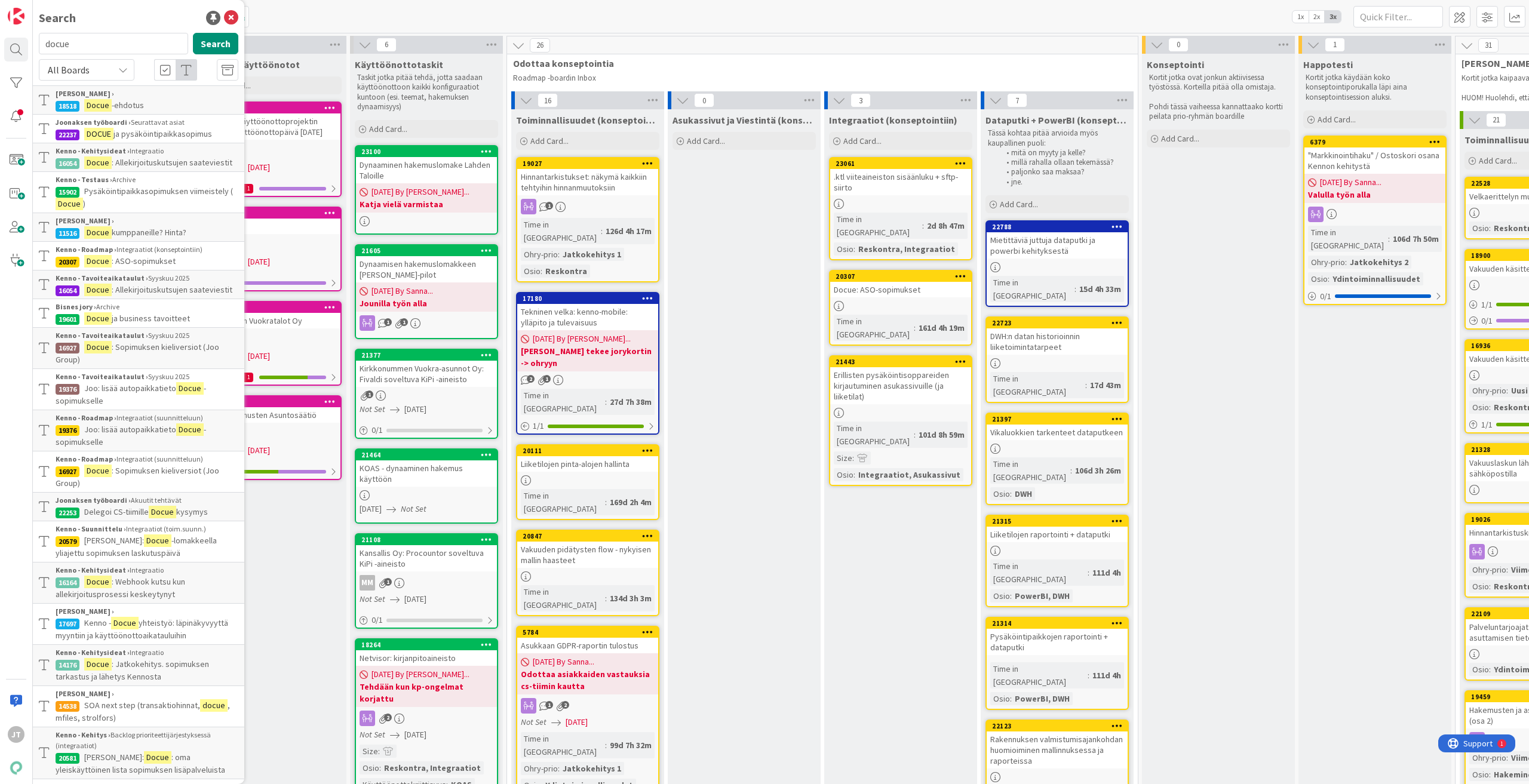
click at [153, 279] on div "Kenno - Tavoiteaikataulut › [DATE]" at bounding box center [147, 278] width 183 height 11
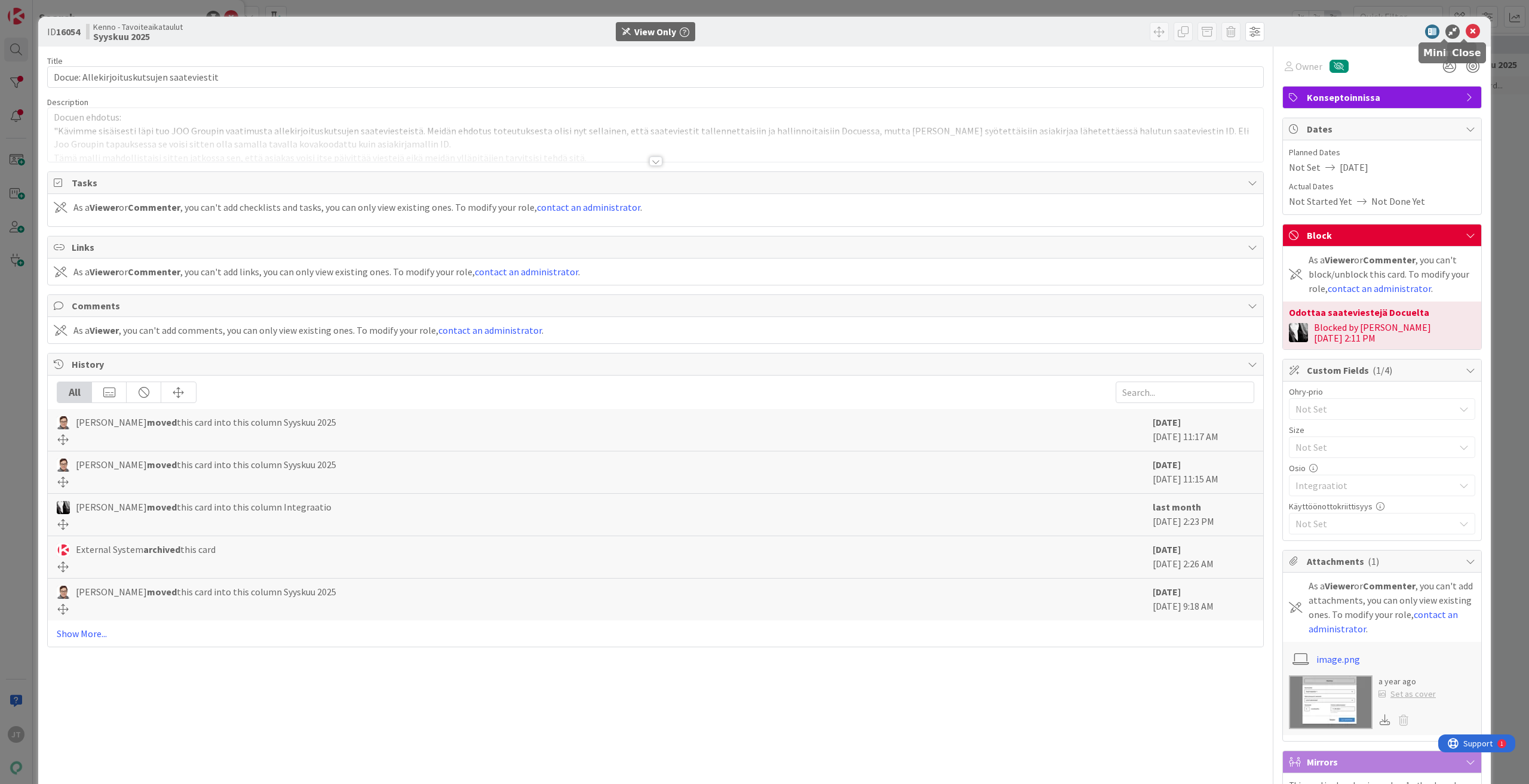
click at [1471, 30] on icon at bounding box center [1473, 32] width 14 height 14
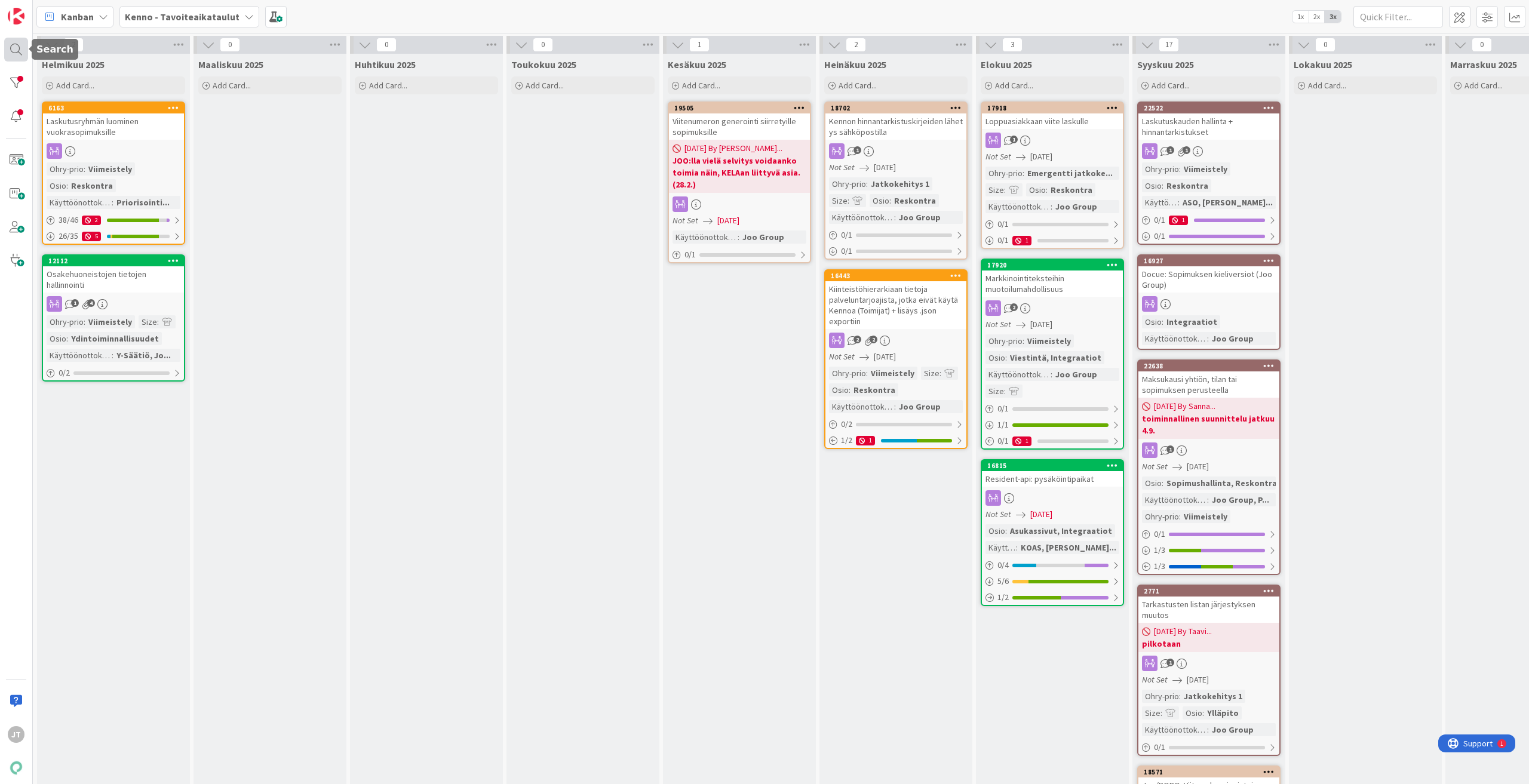
click at [16, 45] on div at bounding box center [16, 50] width 24 height 24
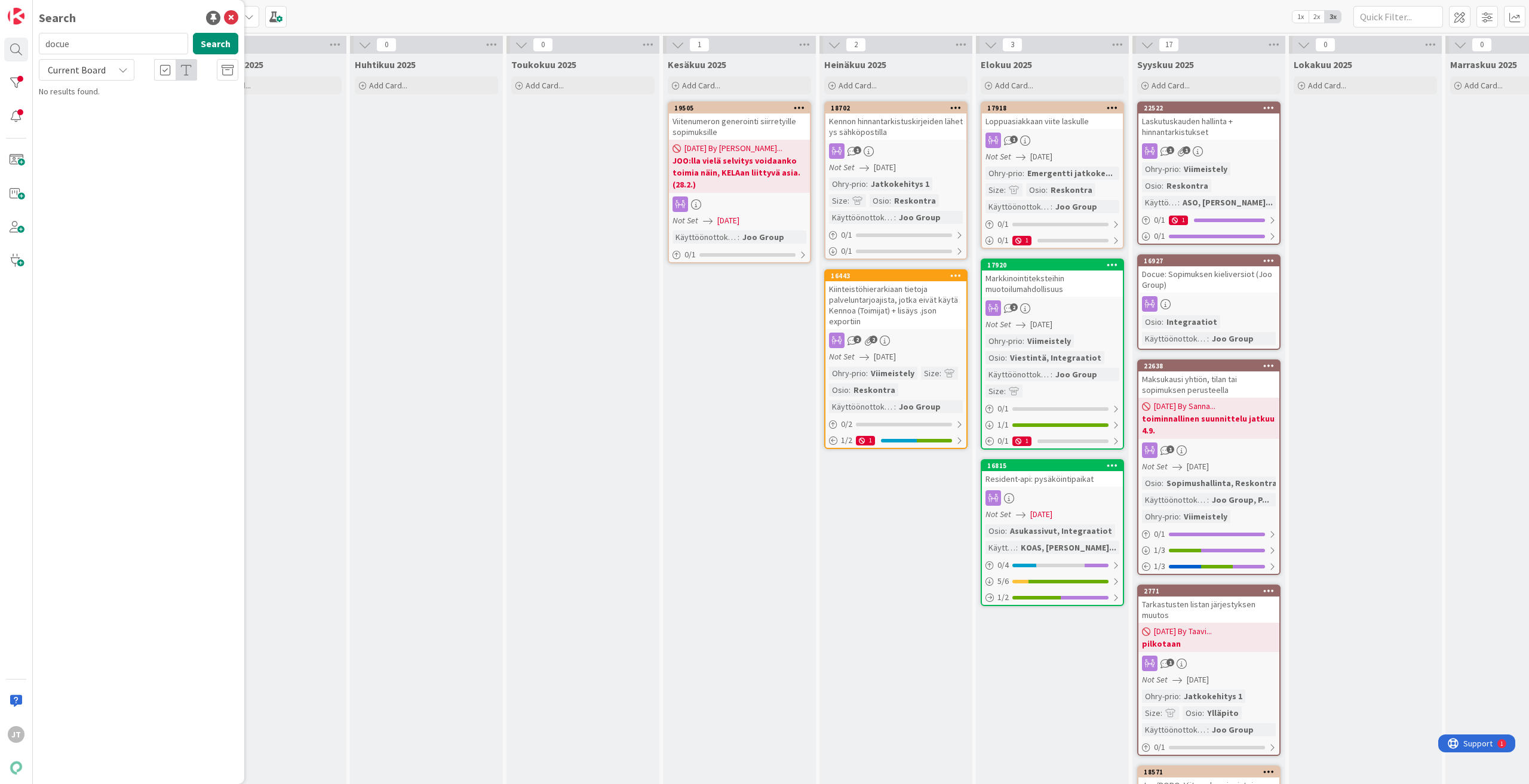
click at [82, 44] on input "docue" at bounding box center [113, 44] width 150 height 22
click at [201, 41] on button "Search" at bounding box center [216, 44] width 46 height 22
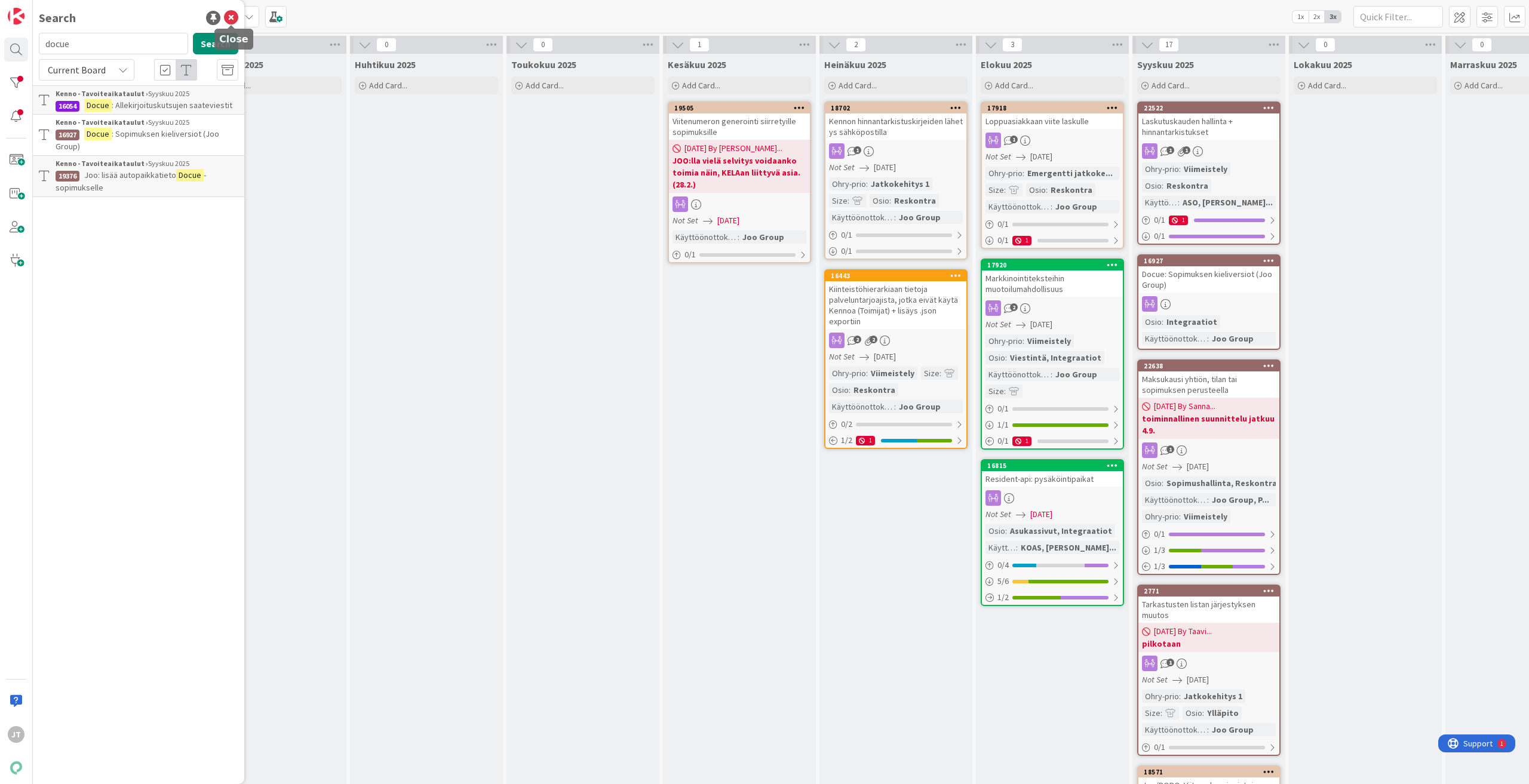
click at [233, 13] on icon at bounding box center [231, 18] width 14 height 14
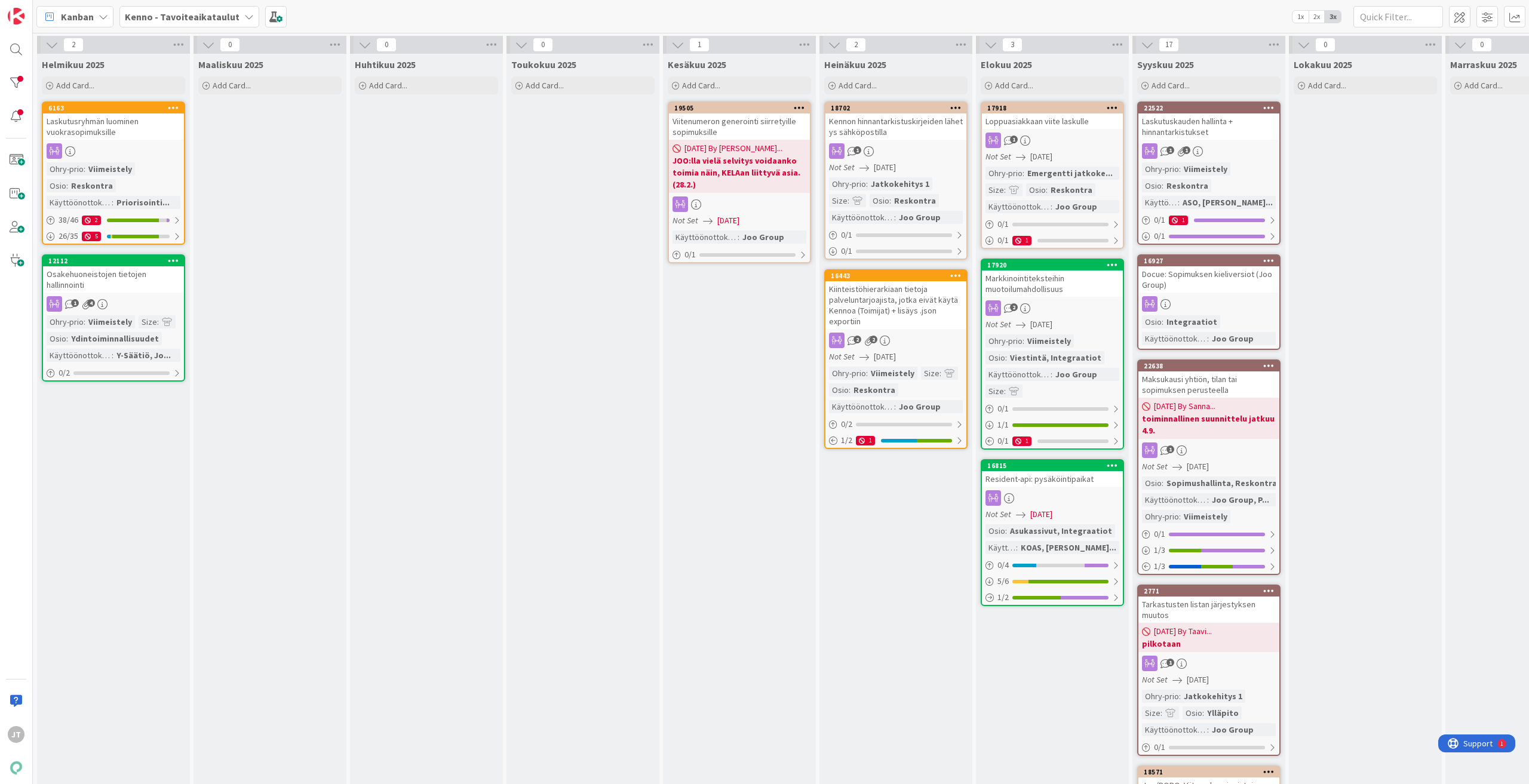
click at [143, 15] on b "Kenno - Tavoiteaikataulut" at bounding box center [182, 16] width 114 height 12
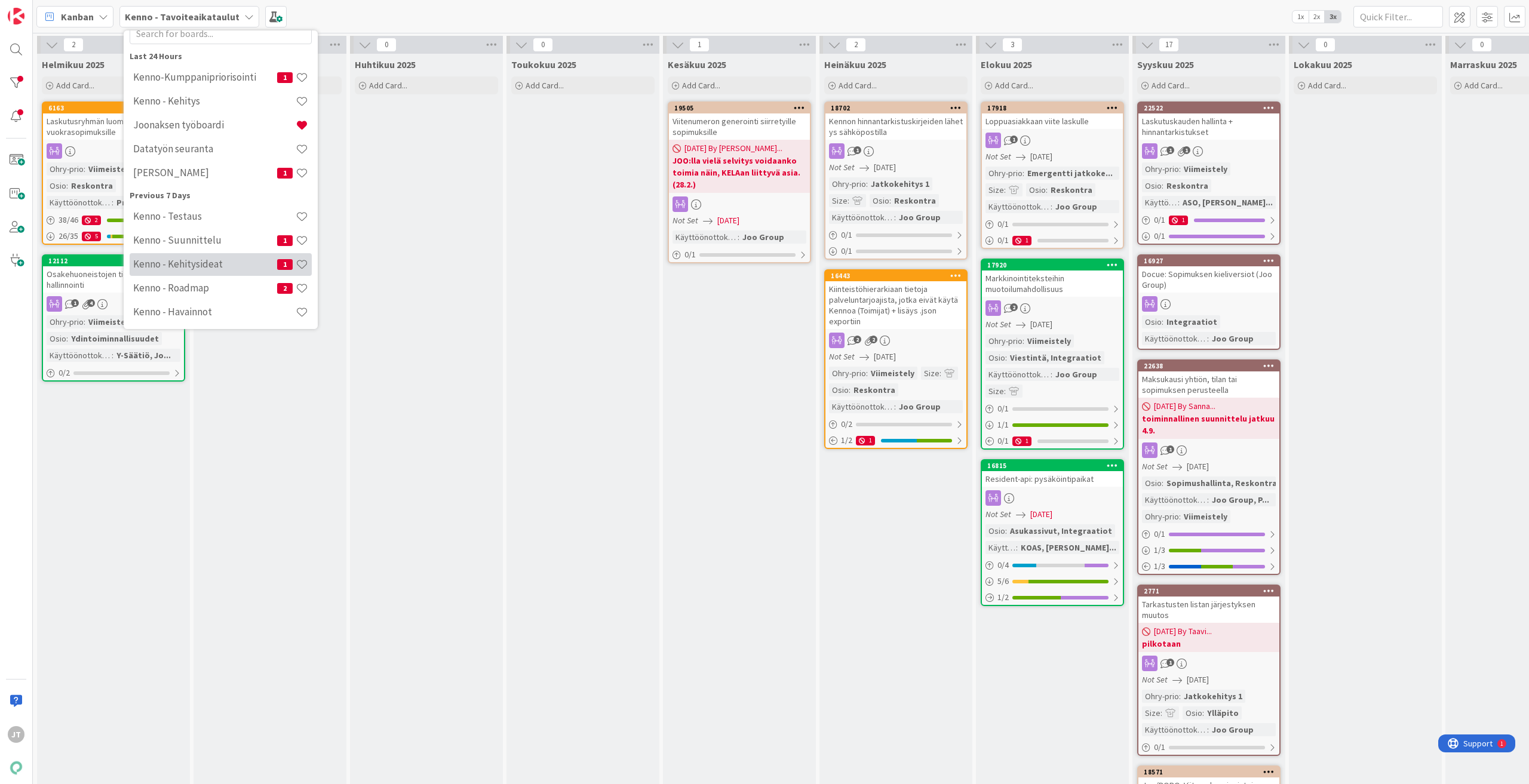
scroll to position [119, 0]
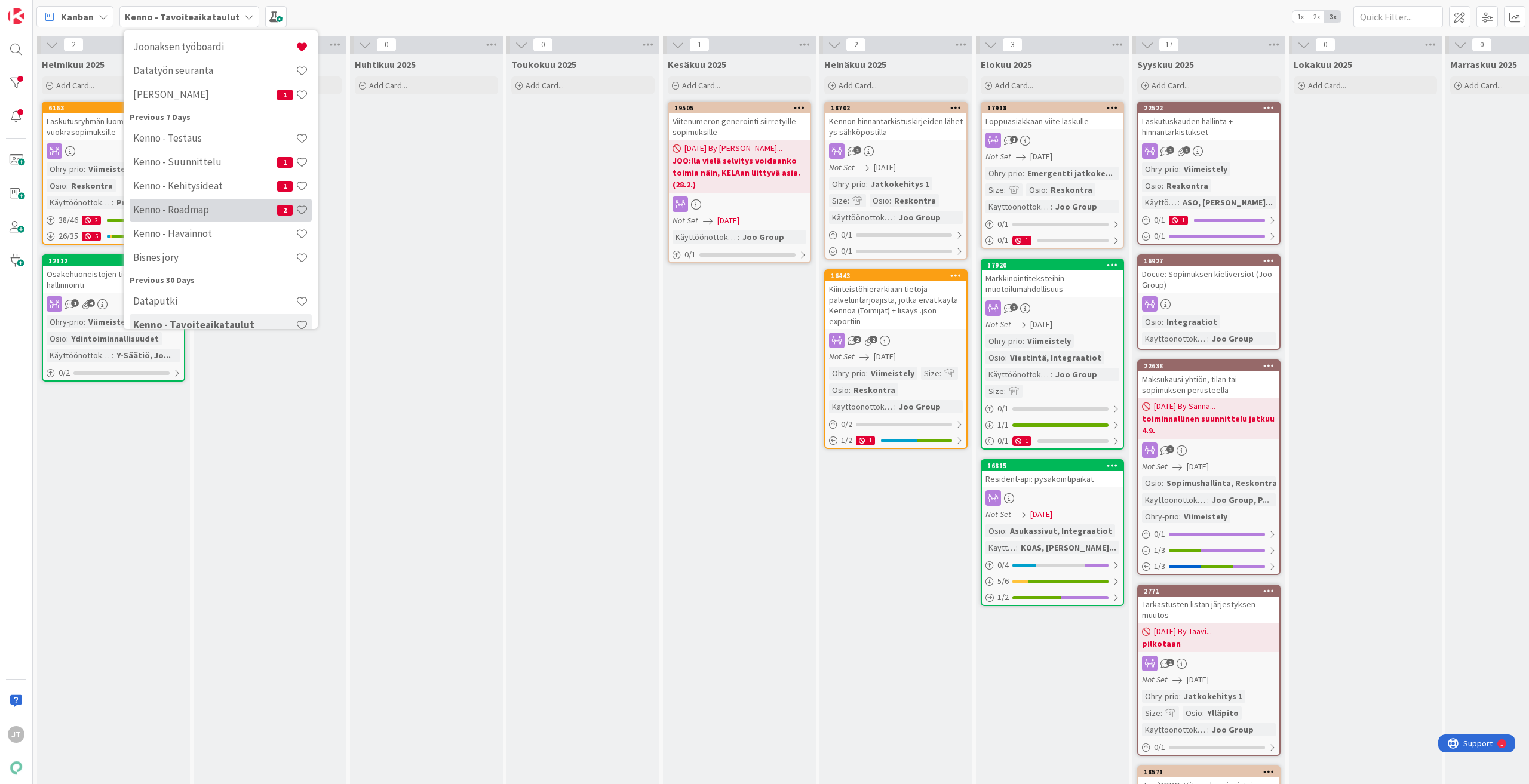
click at [186, 211] on h4 "Kenno - Roadmap" at bounding box center [205, 209] width 144 height 12
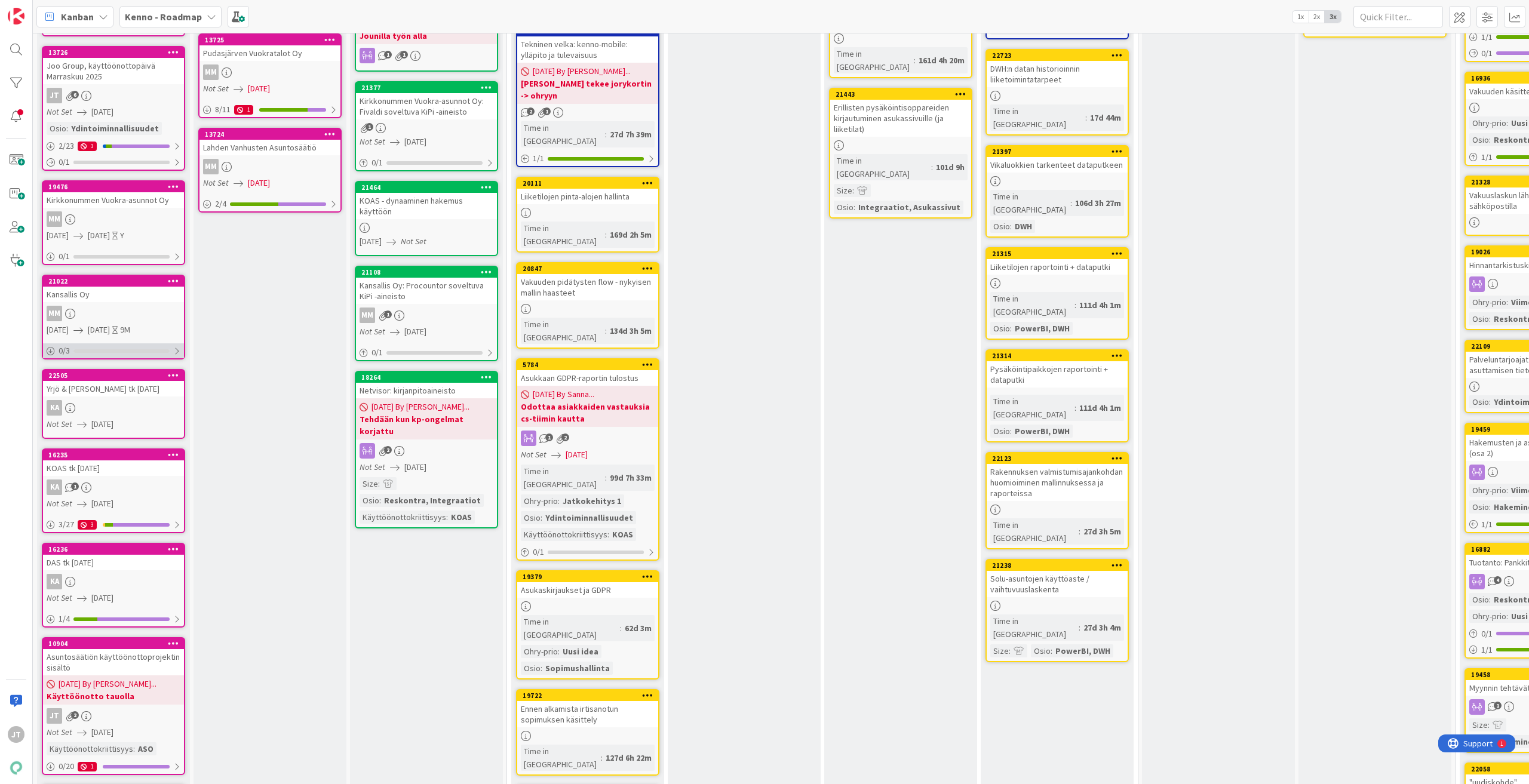
scroll to position [298, 0]
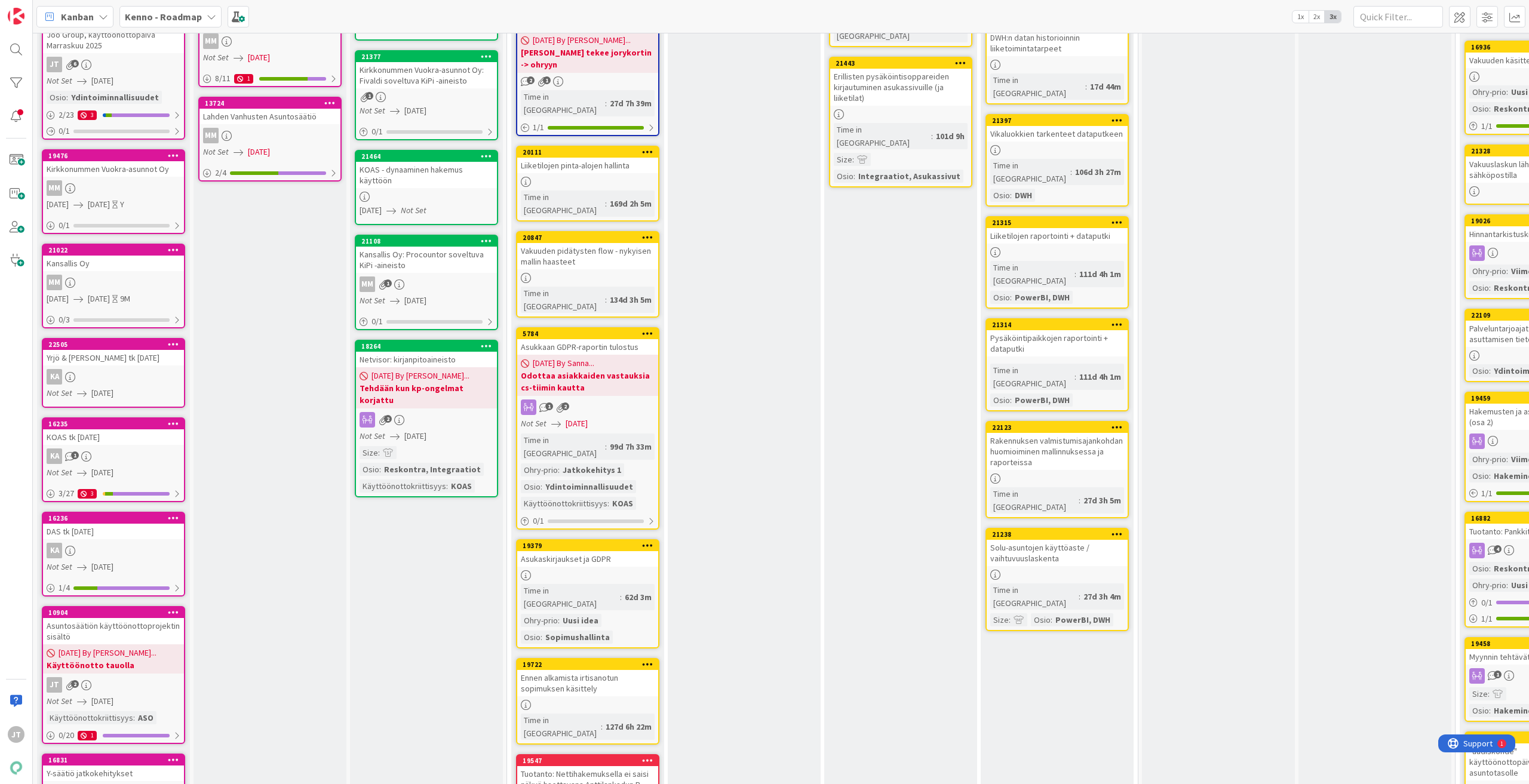
click at [124, 372] on div "KA" at bounding box center [113, 377] width 141 height 15
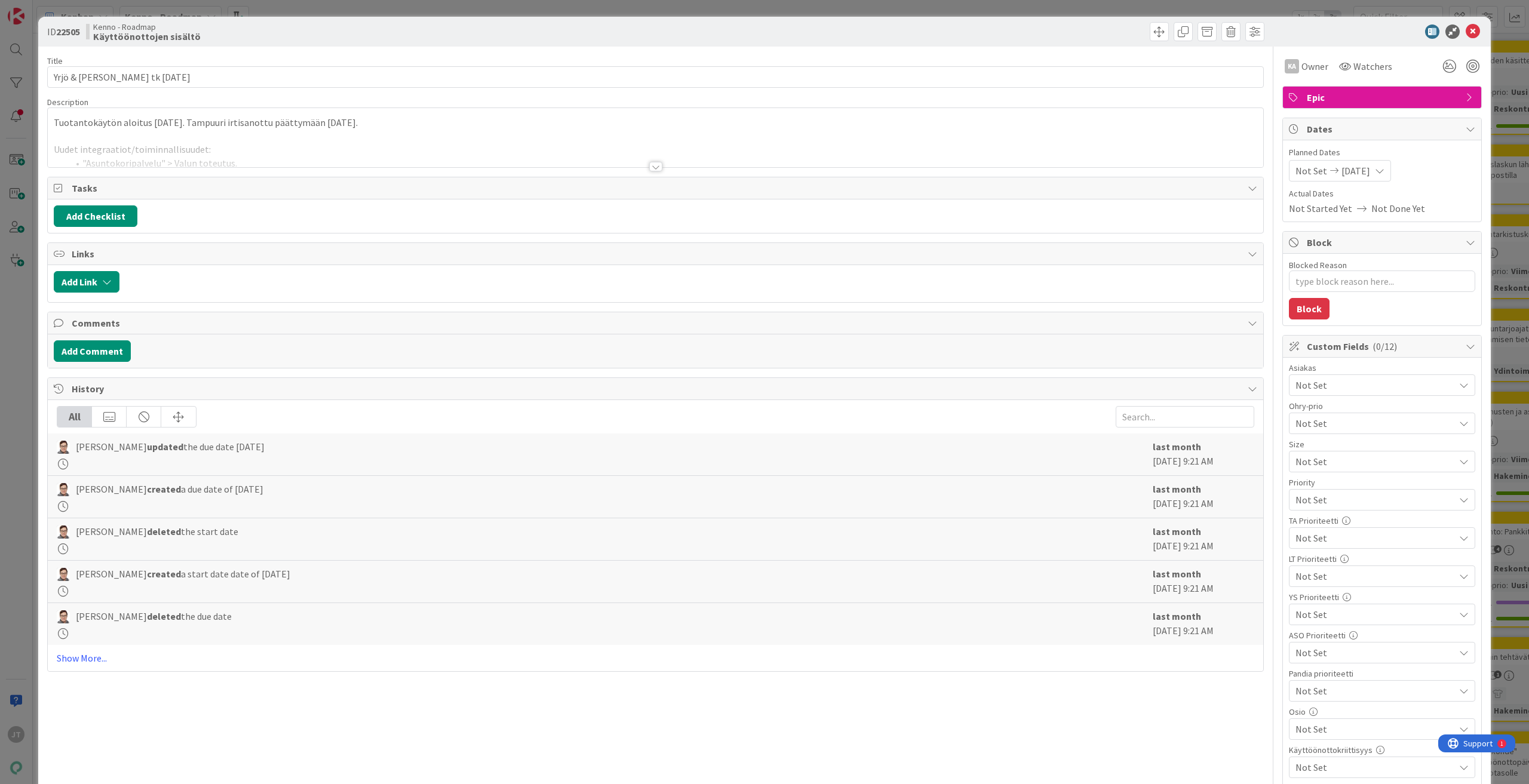
click at [651, 167] on div at bounding box center [656, 167] width 13 height 10
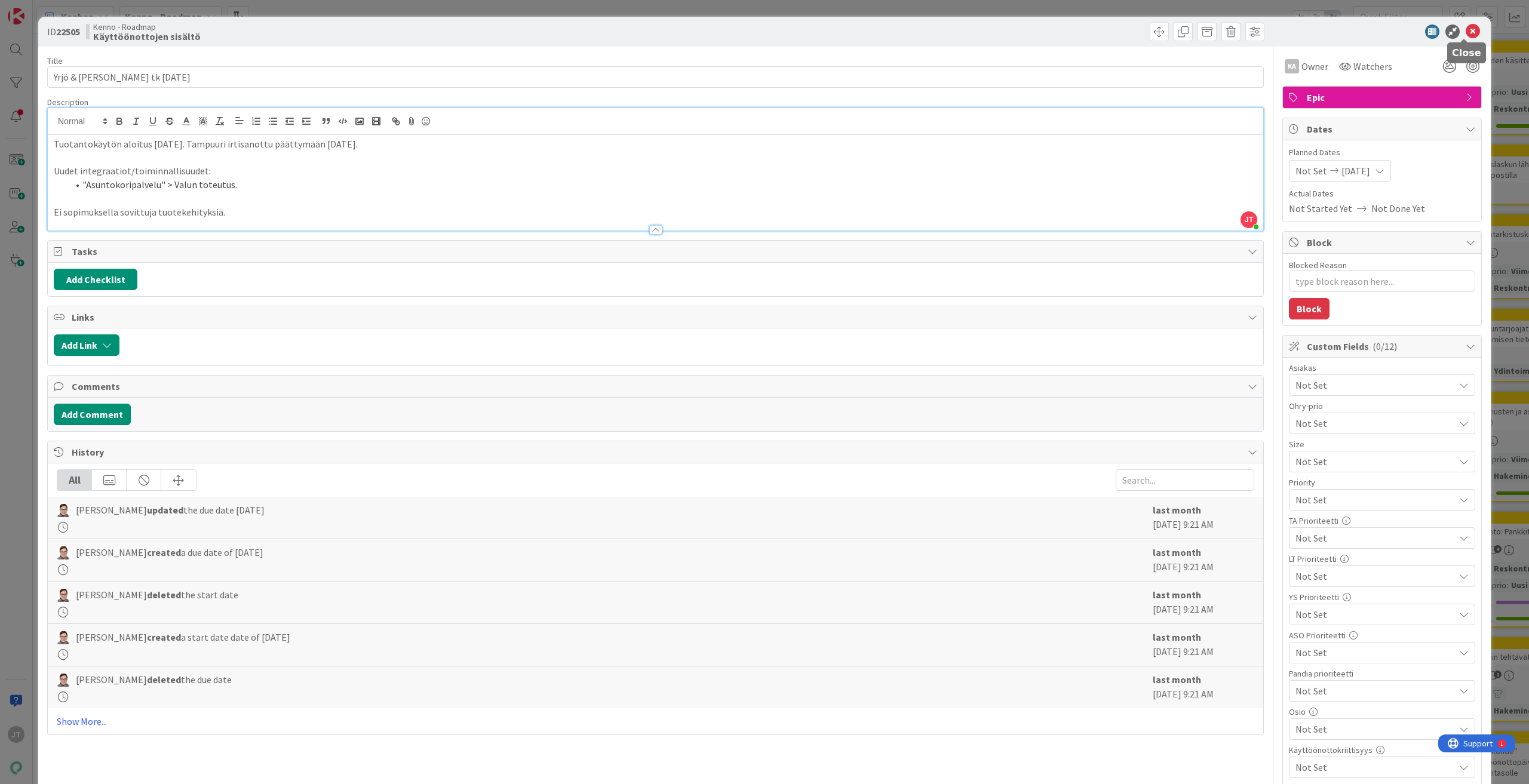
click at [1466, 30] on icon at bounding box center [1473, 32] width 14 height 14
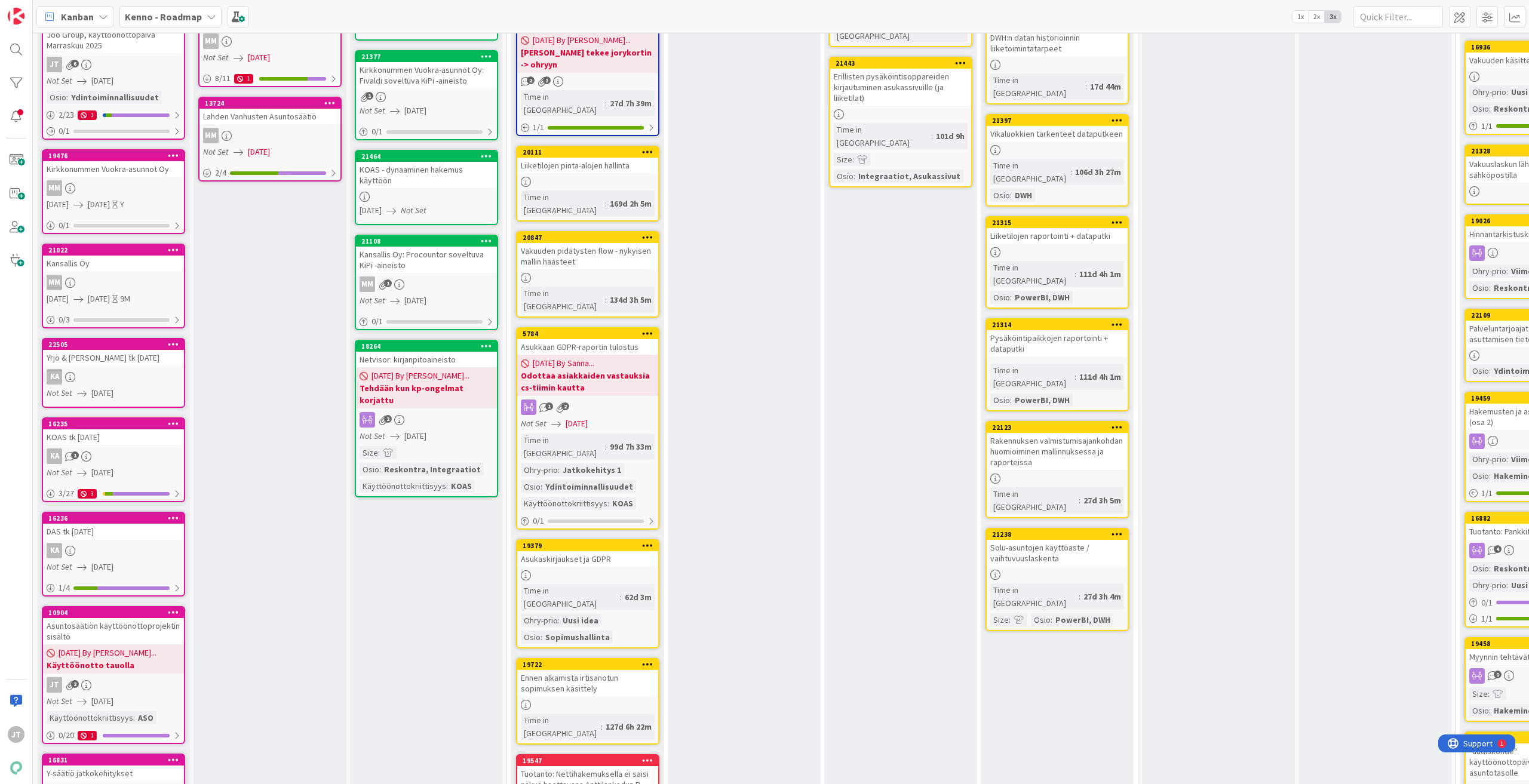
click at [124, 362] on div "Yrjö & [PERSON_NAME] tk [DATE]" at bounding box center [113, 358] width 141 height 15
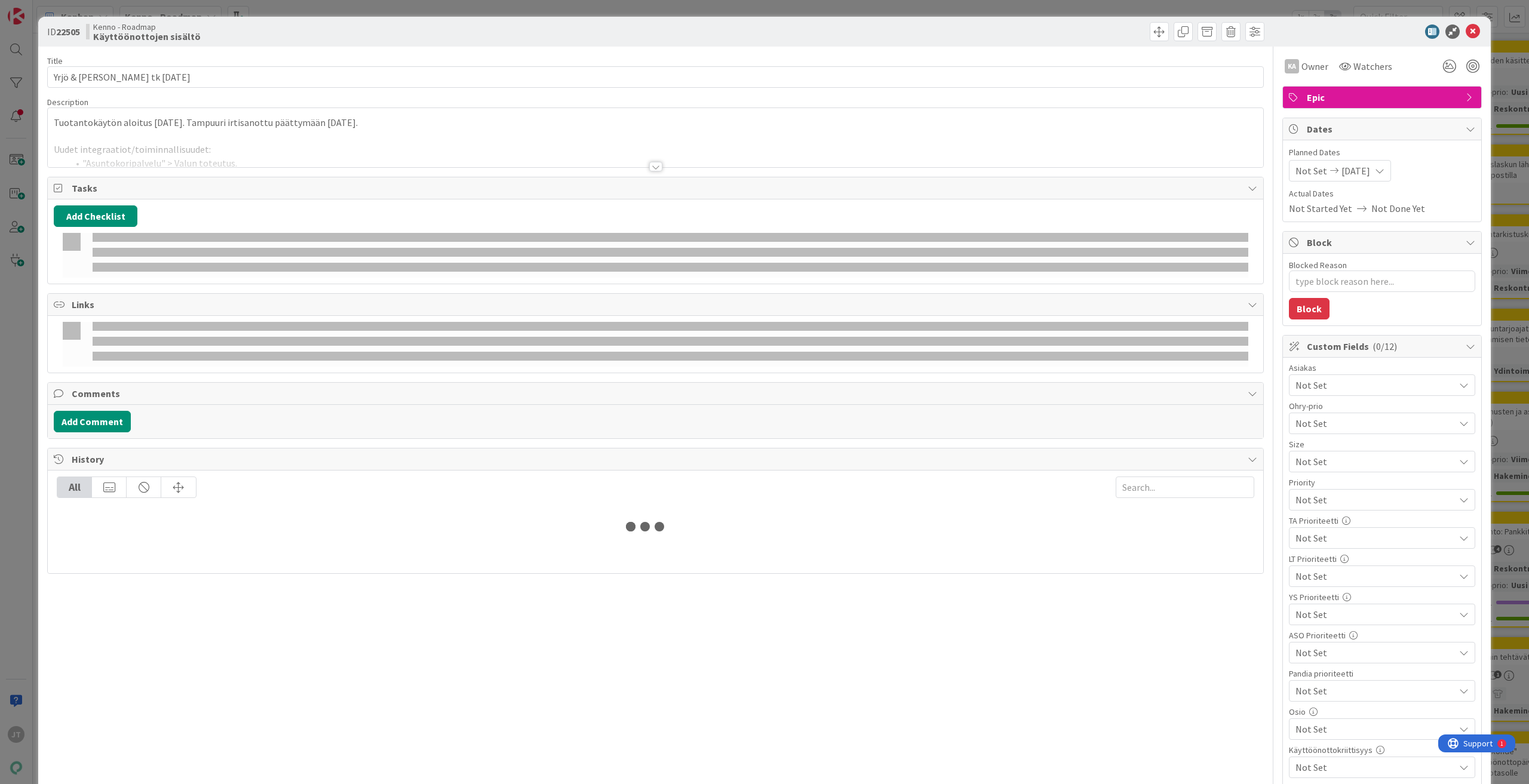
type textarea "x"
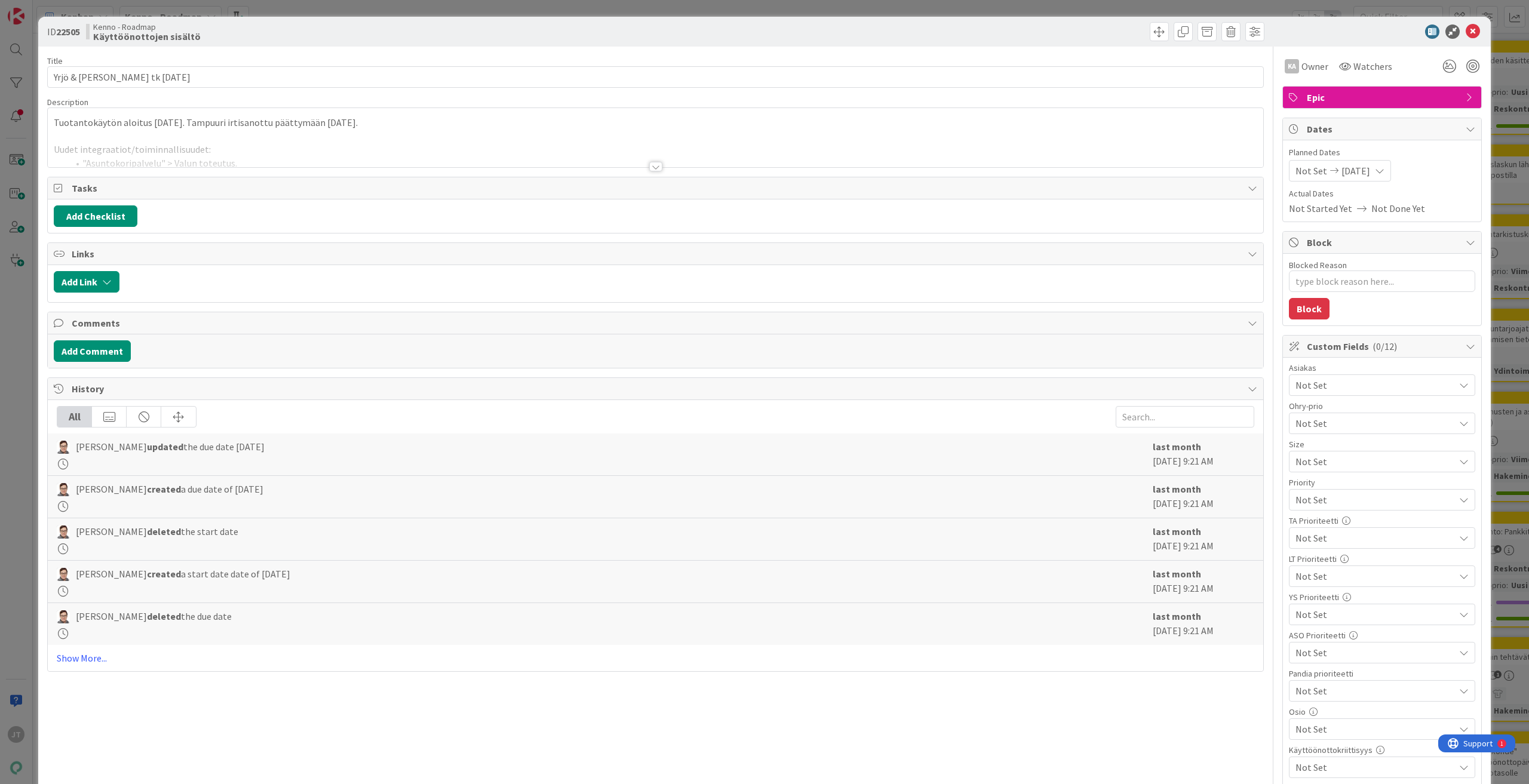
click at [652, 162] on div at bounding box center [656, 167] width 13 height 10
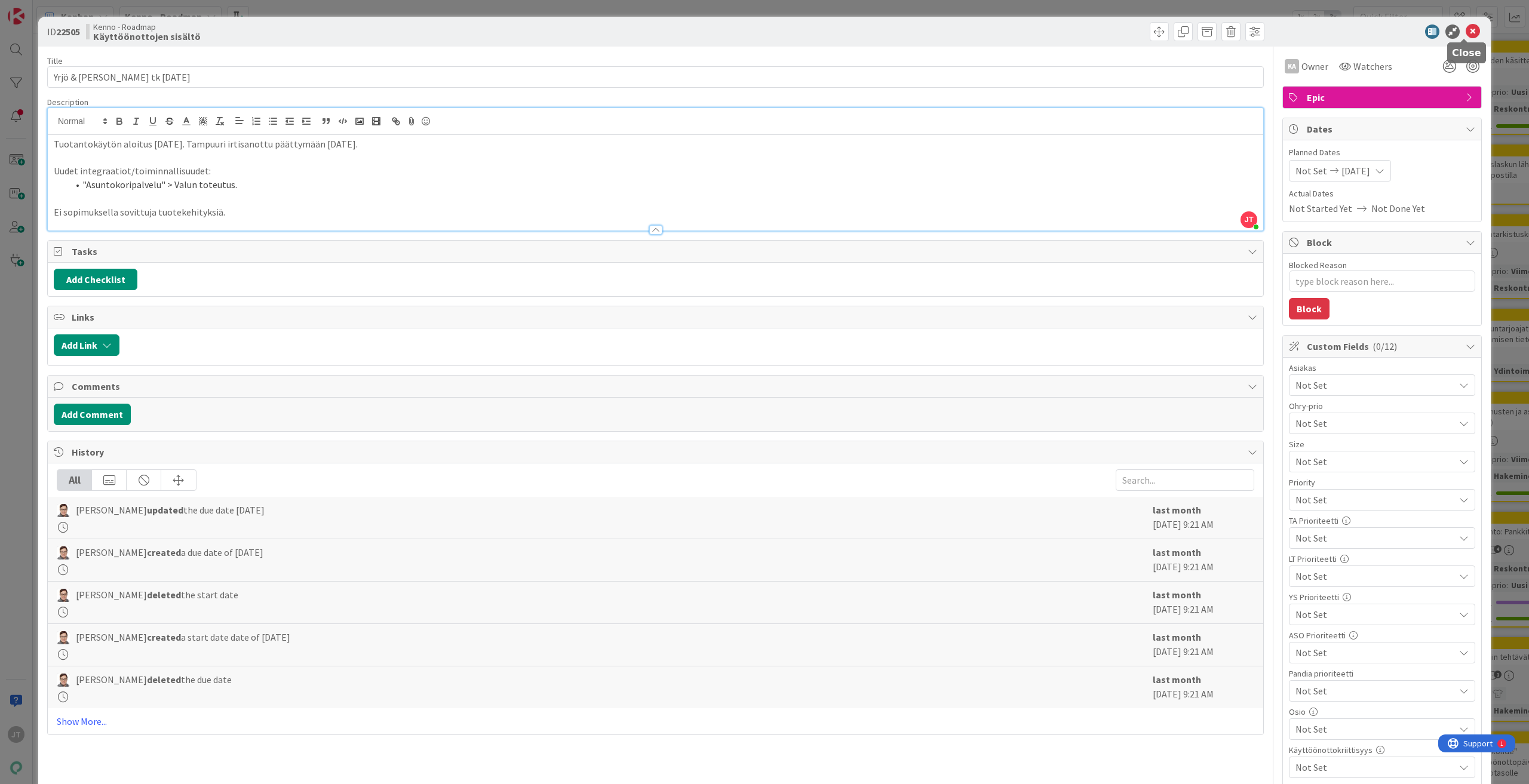
click at [1466, 30] on icon at bounding box center [1473, 32] width 14 height 14
